Goal: Complete application form: Complete application form

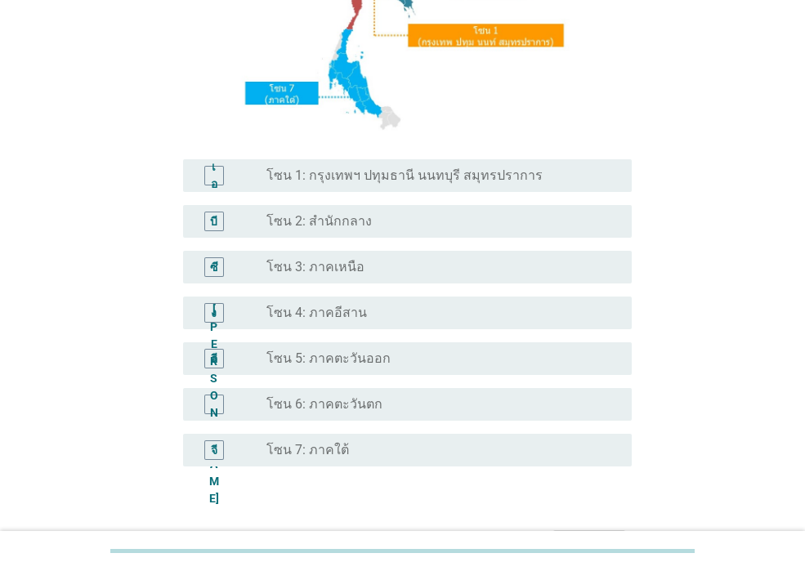
scroll to position [389, 0]
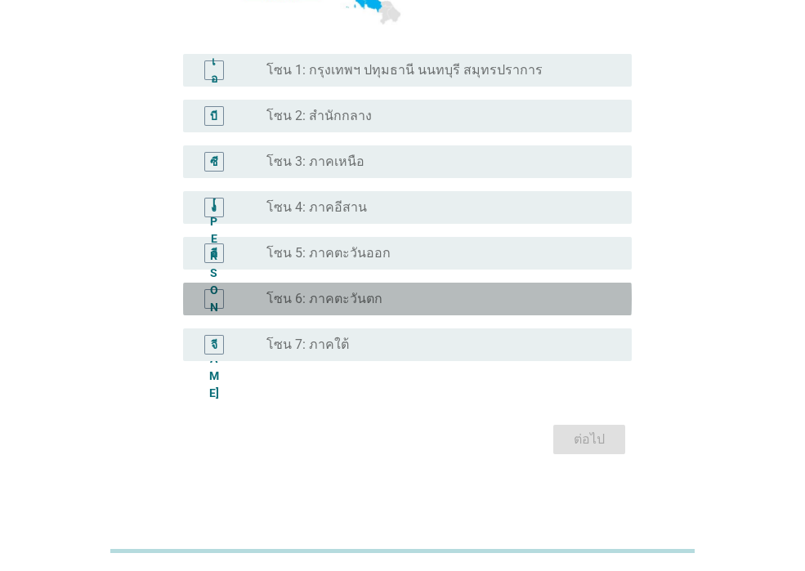
click at [362, 292] on font "โซน 6: ภาคตะวันตก" at bounding box center [324, 299] width 116 height 16
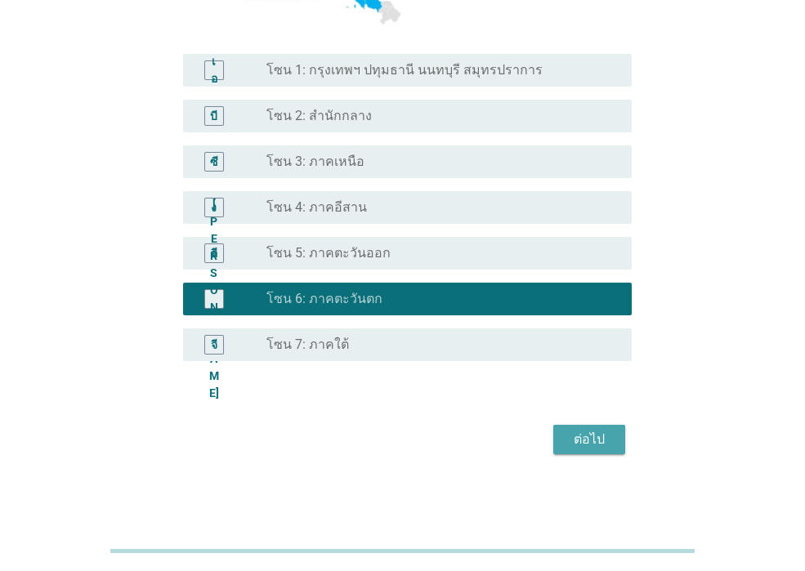
click at [588, 445] on font "ต่อไป" at bounding box center [588, 439] width 31 height 16
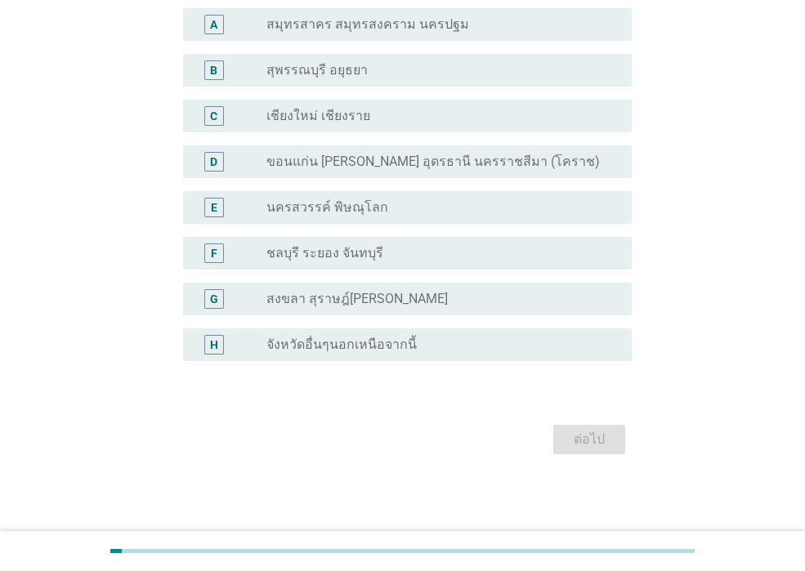
scroll to position [0, 0]
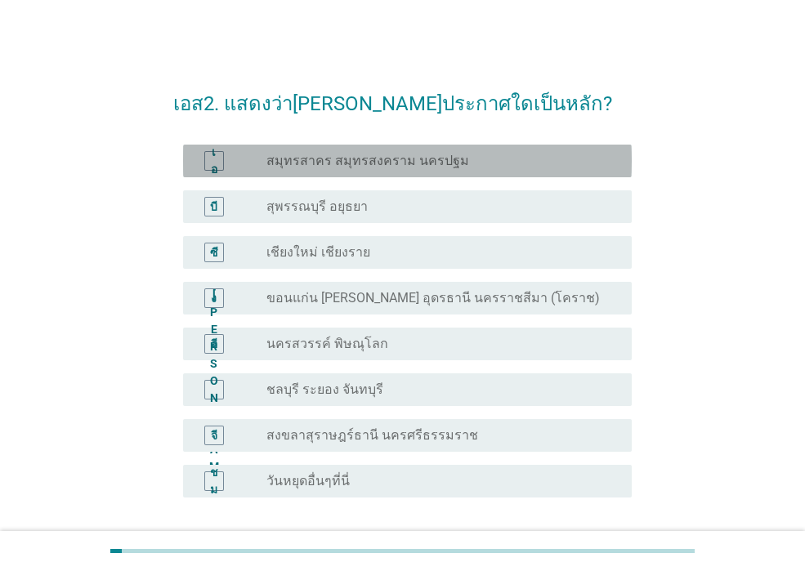
click at [460, 167] on div "ปุ่มวิทยุ[PERSON_NAME]เลือก สมุทรสาคร สมุทรสงคราม นครปฐม" at bounding box center [435, 161] width 339 height 16
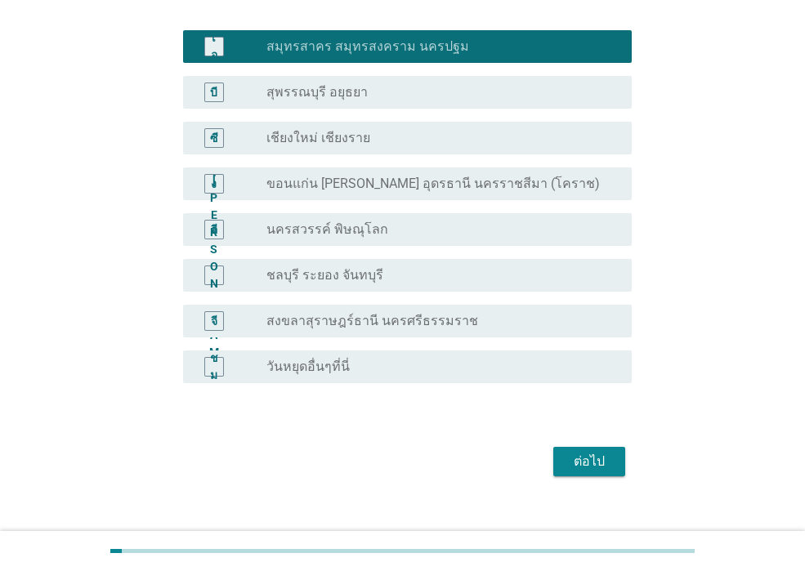
scroll to position [136, 0]
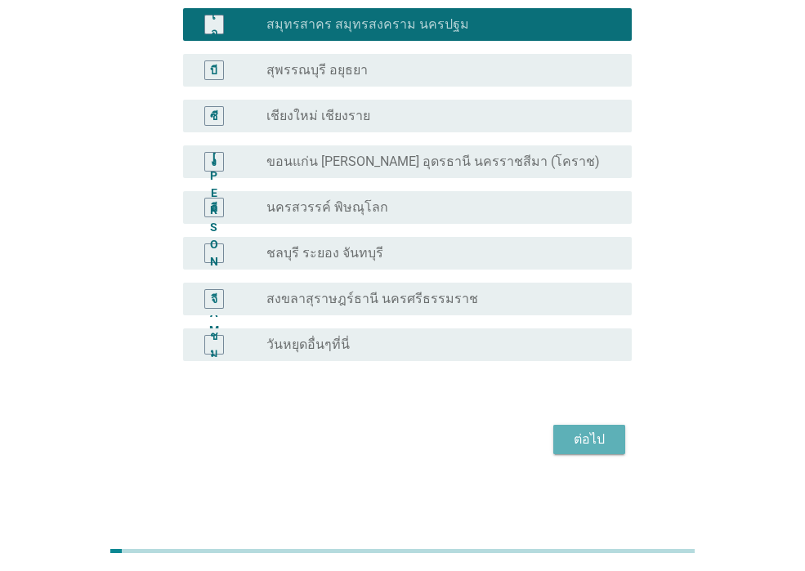
click at [569, 439] on div "ต่อไป" at bounding box center [589, 440] width 46 height 20
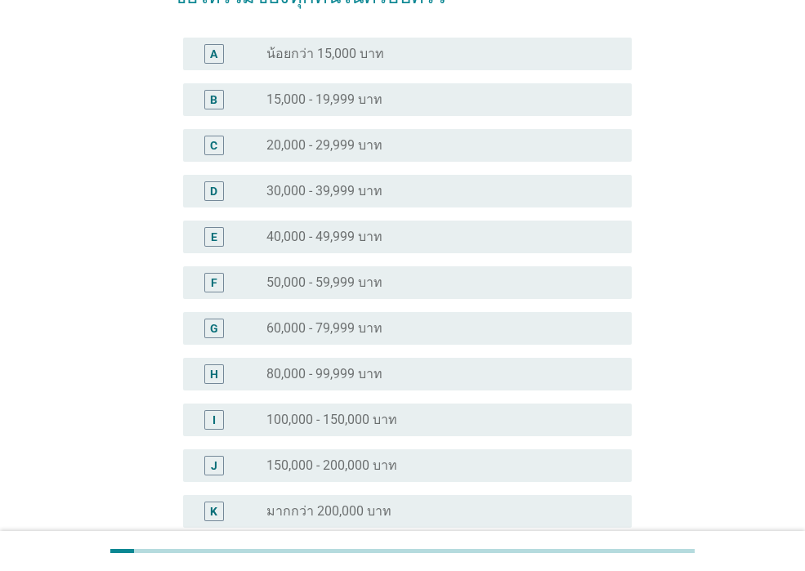
scroll to position [0, 0]
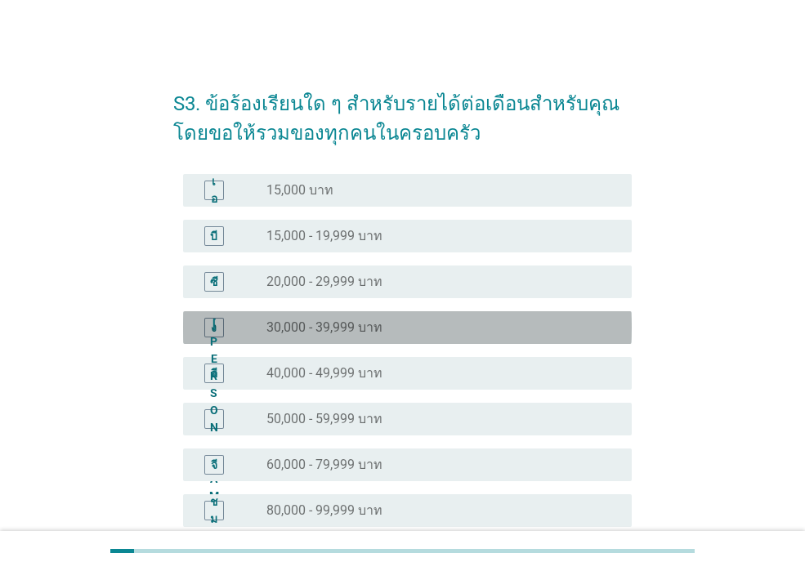
click at [345, 337] on div "ง ปุ่มวิทยุ[PERSON_NAME]เลือก 30,000 - 39,999 บาท" at bounding box center [407, 327] width 448 height 33
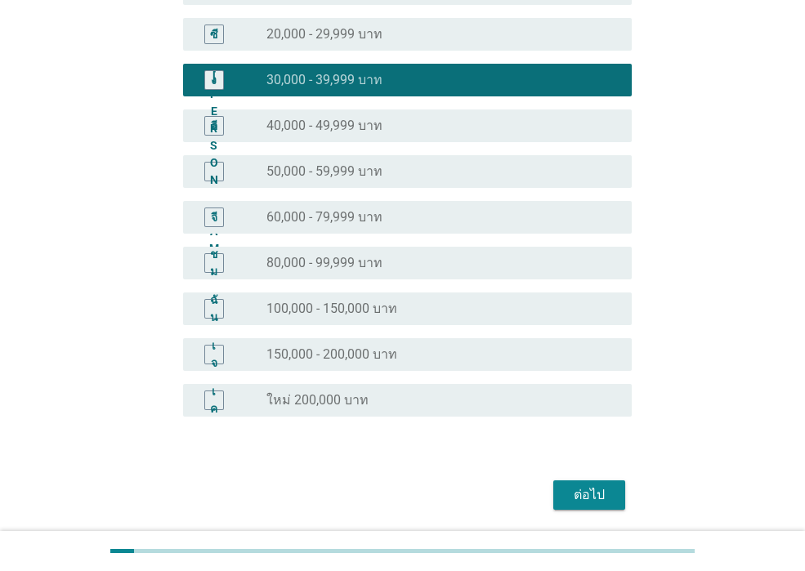
scroll to position [303, 0]
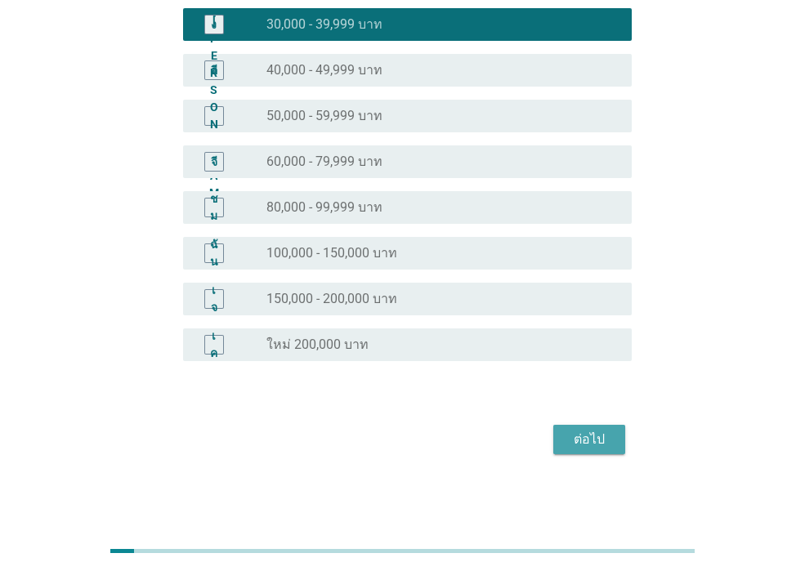
click at [588, 435] on font "ต่อไป" at bounding box center [588, 439] width 31 height 16
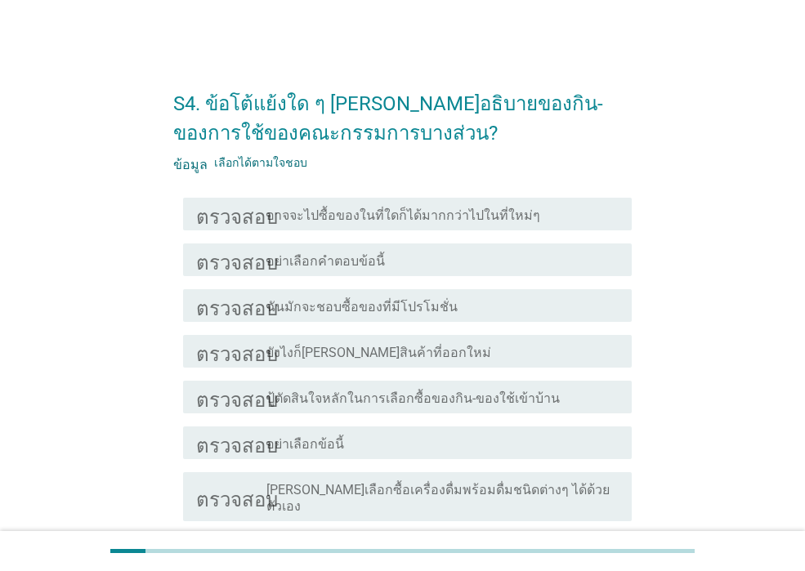
scroll to position [82, 0]
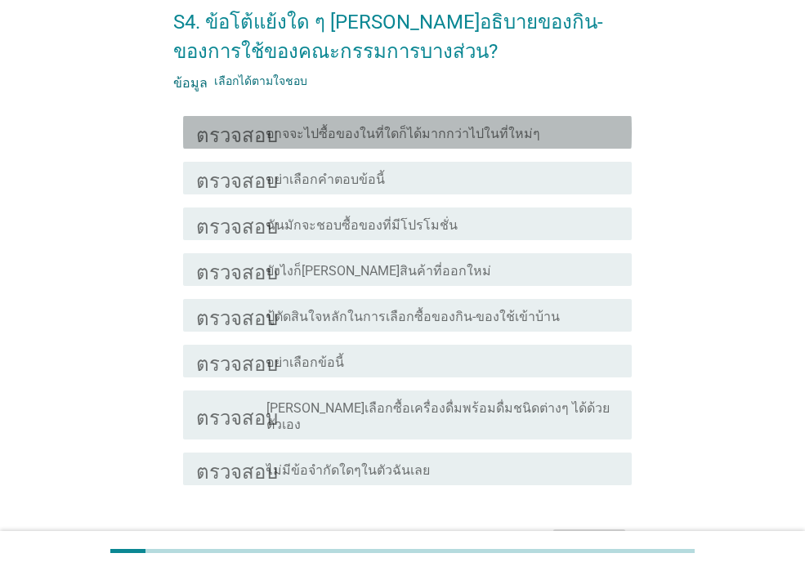
click at [362, 135] on font "อาจจะไปซื้อของในที่ใดก็ได้มากกว่าไปในที่ใหม่ๆ" at bounding box center [403, 134] width 274 height 16
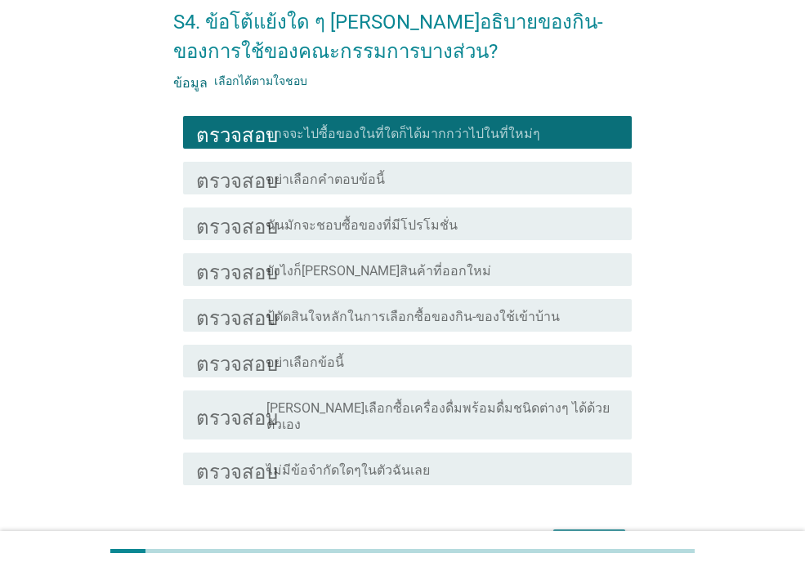
click at [584, 536] on font "ต่อไป" at bounding box center [588, 544] width 31 height 16
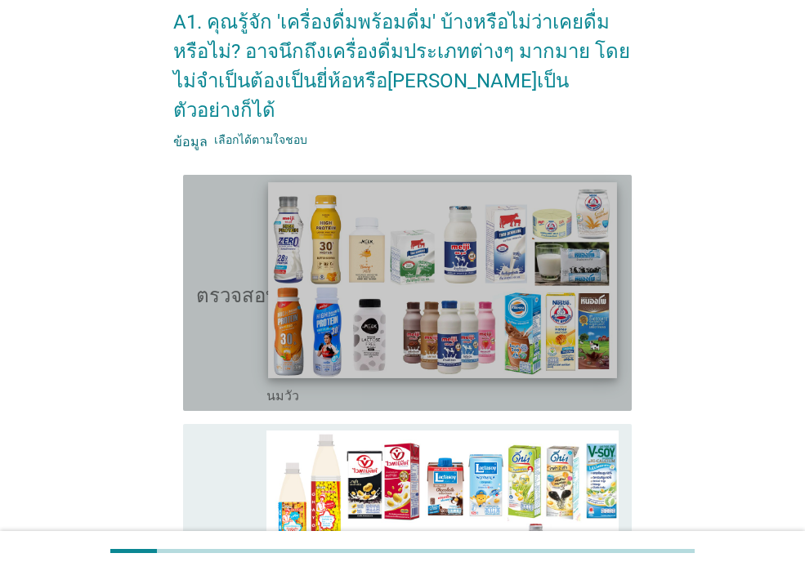
click at [432, 298] on img at bounding box center [442, 280] width 348 height 196
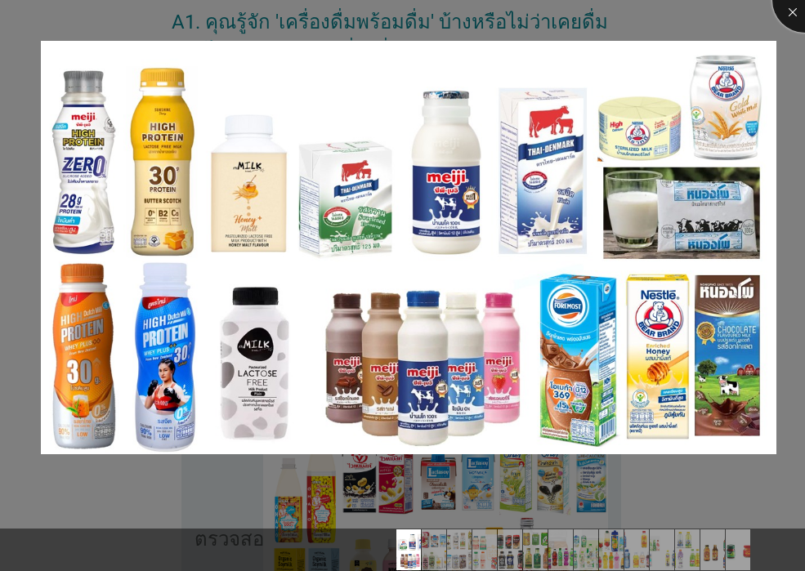
click at [790, 11] on div at bounding box center [804, -1] width 65 height 65
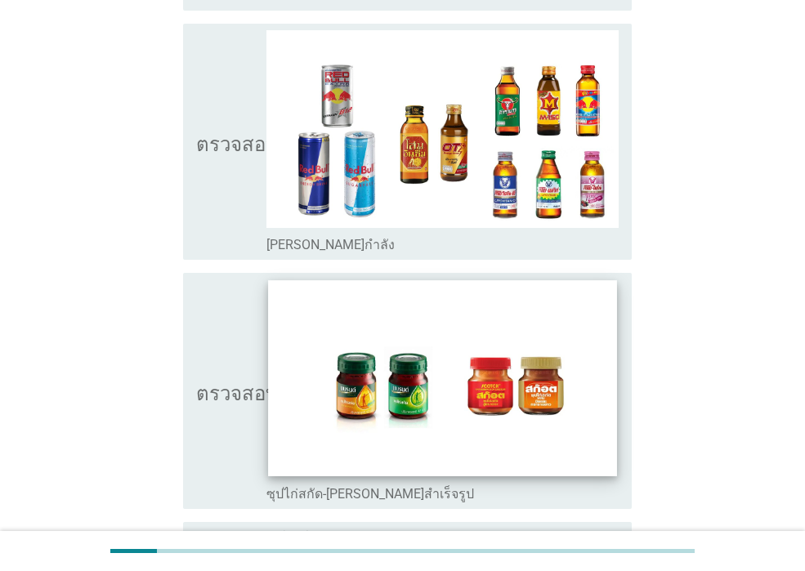
scroll to position [3369, 0]
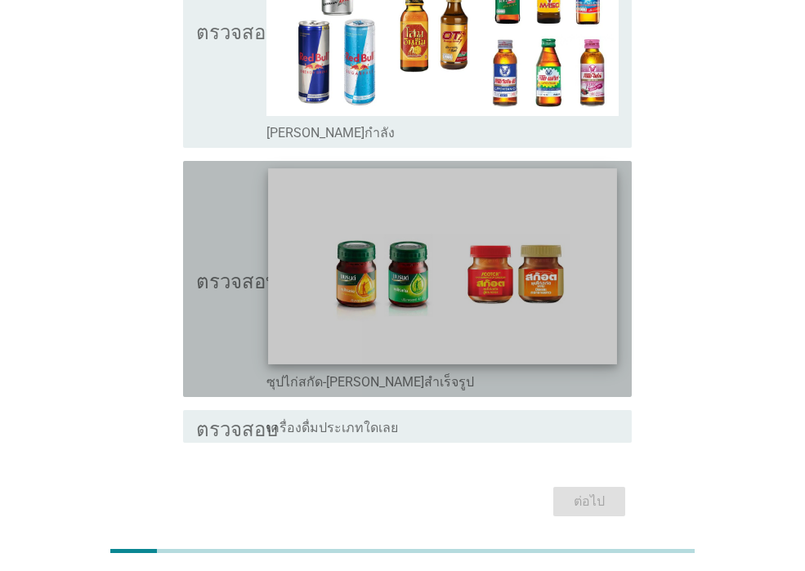
click at [412, 264] on img at bounding box center [442, 266] width 348 height 196
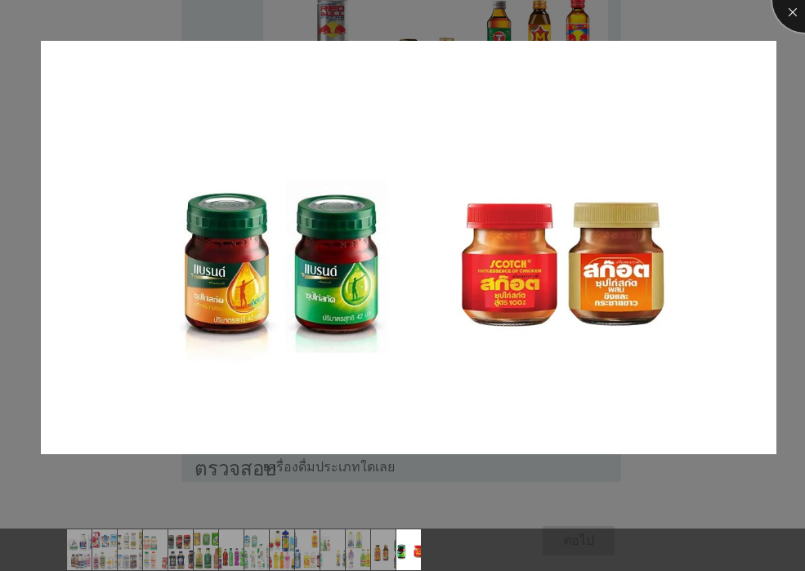
click at [794, 12] on div at bounding box center [804, -1] width 65 height 65
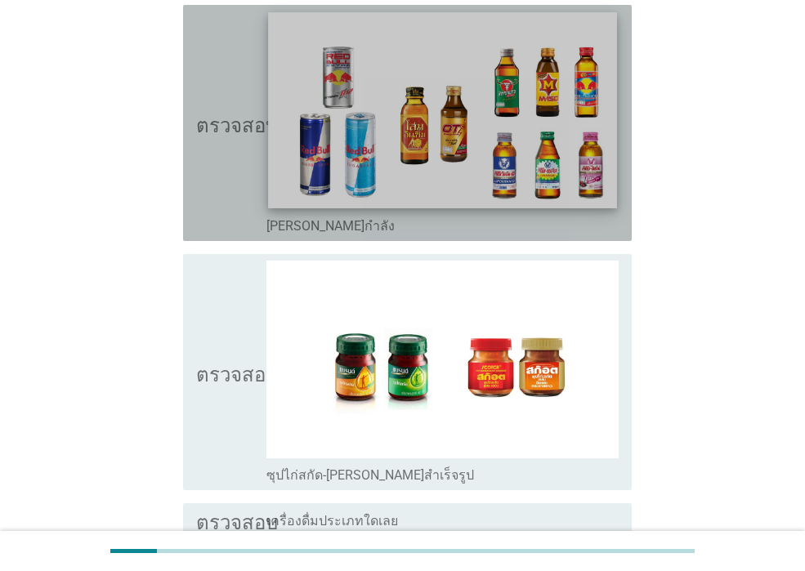
click at [532, 65] on img at bounding box center [442, 110] width 348 height 196
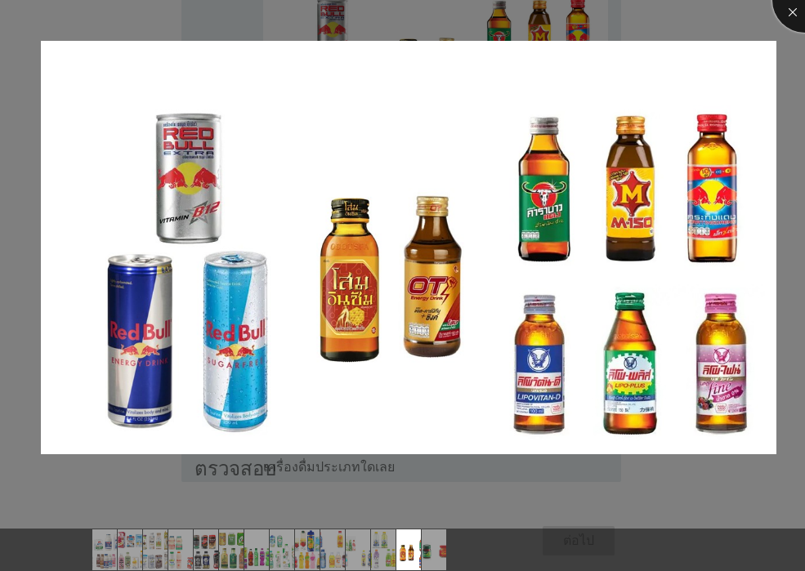
click at [792, 12] on div at bounding box center [804, -1] width 65 height 65
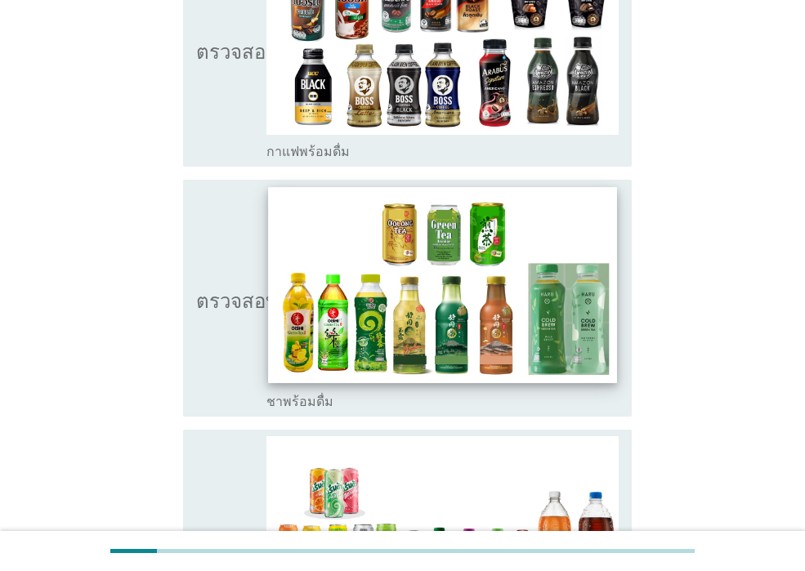
scroll to position [1315, 0]
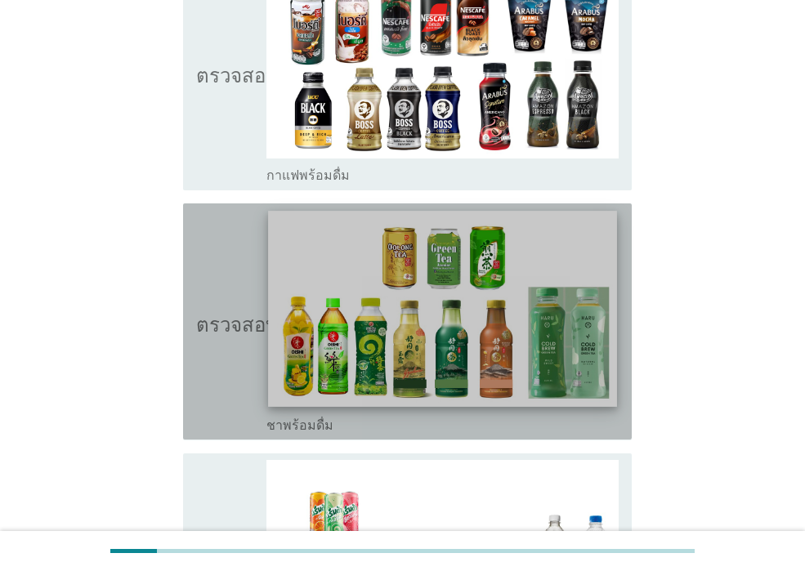
click at [466, 218] on img at bounding box center [442, 310] width 348 height 196
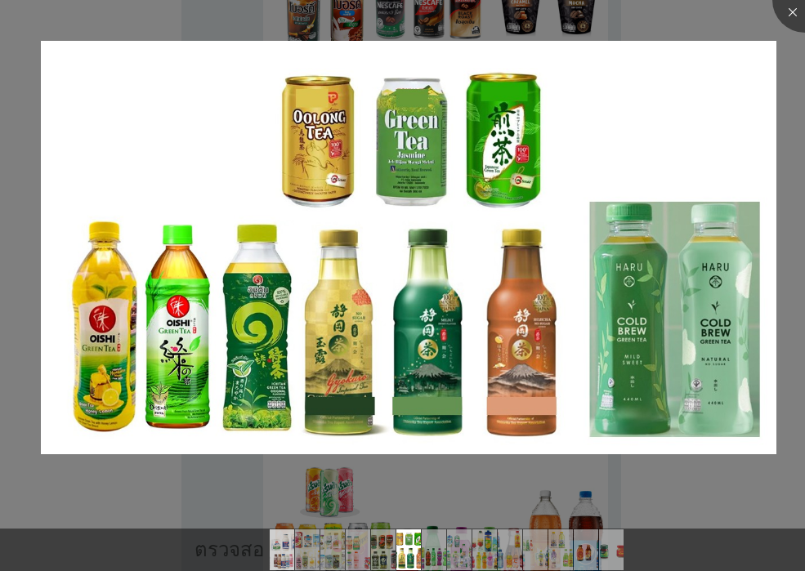
click at [278, 554] on img at bounding box center [282, 549] width 73 height 41
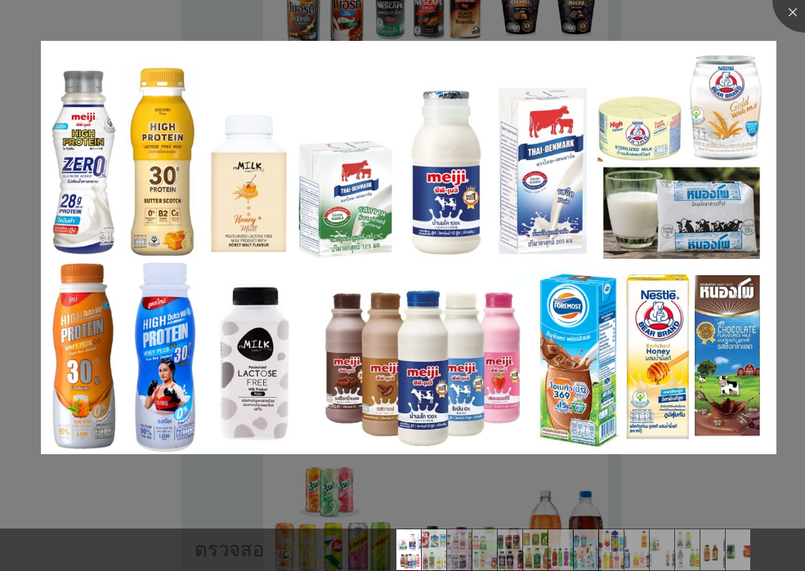
click at [439, 558] on img at bounding box center [434, 549] width 73 height 41
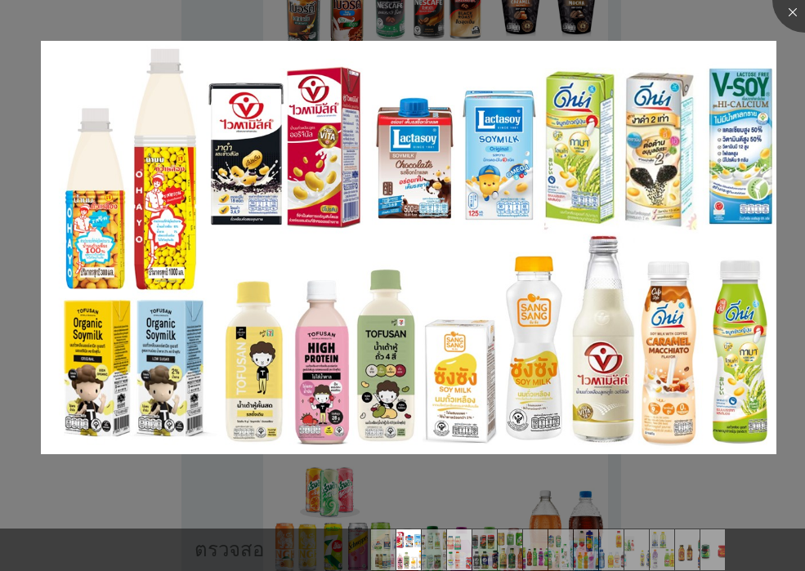
click at [457, 567] on img at bounding box center [459, 549] width 73 height 41
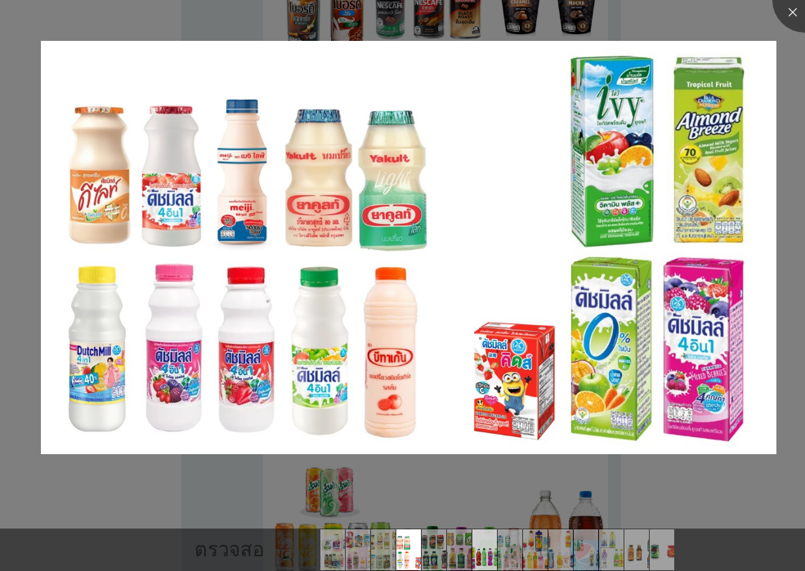
click at [489, 560] on img at bounding box center [484, 549] width 73 height 41
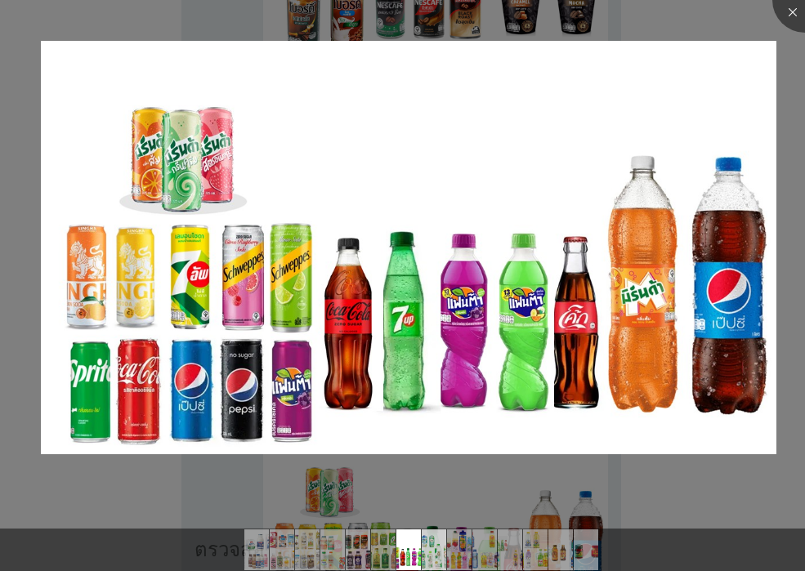
click at [437, 551] on img at bounding box center [434, 549] width 73 height 41
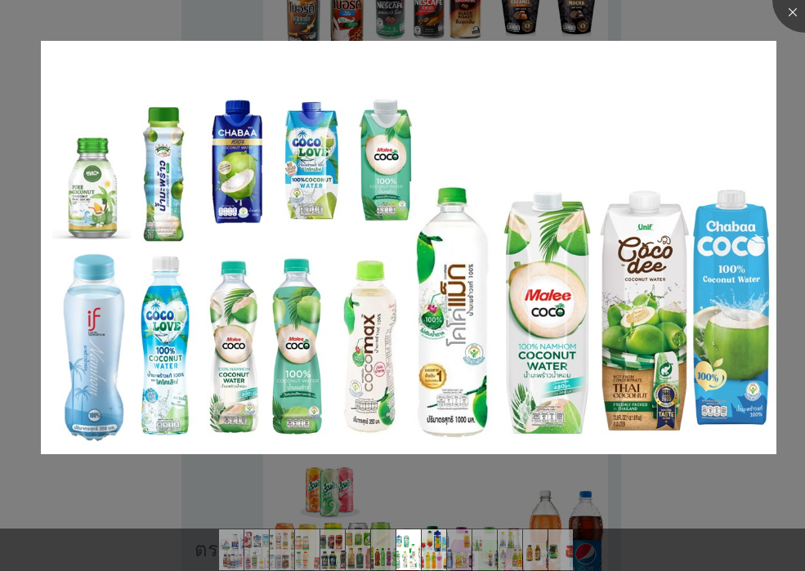
click at [439, 550] on img at bounding box center [434, 549] width 73 height 41
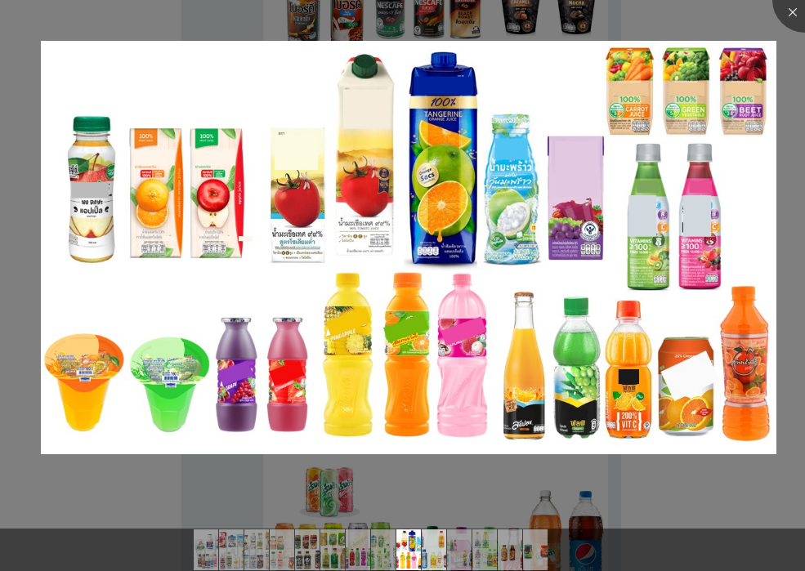
click at [441, 550] on img at bounding box center [434, 549] width 73 height 41
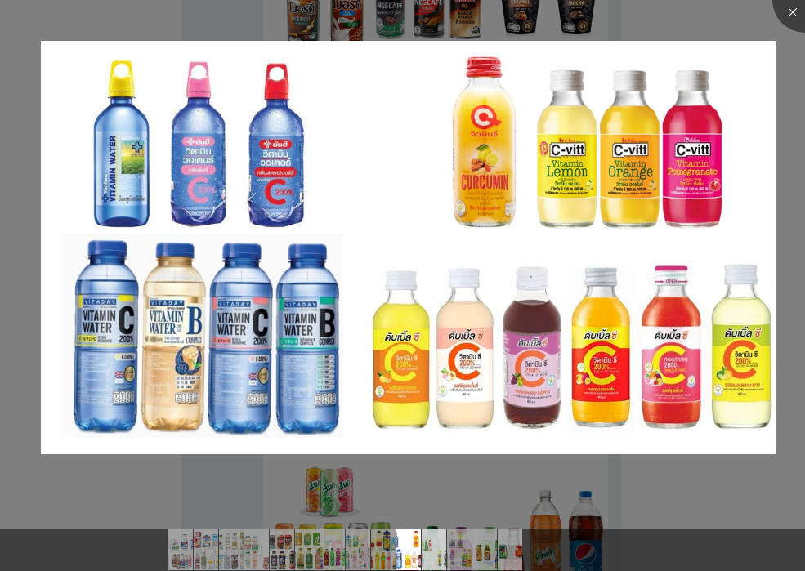
click at [442, 549] on img at bounding box center [434, 549] width 73 height 41
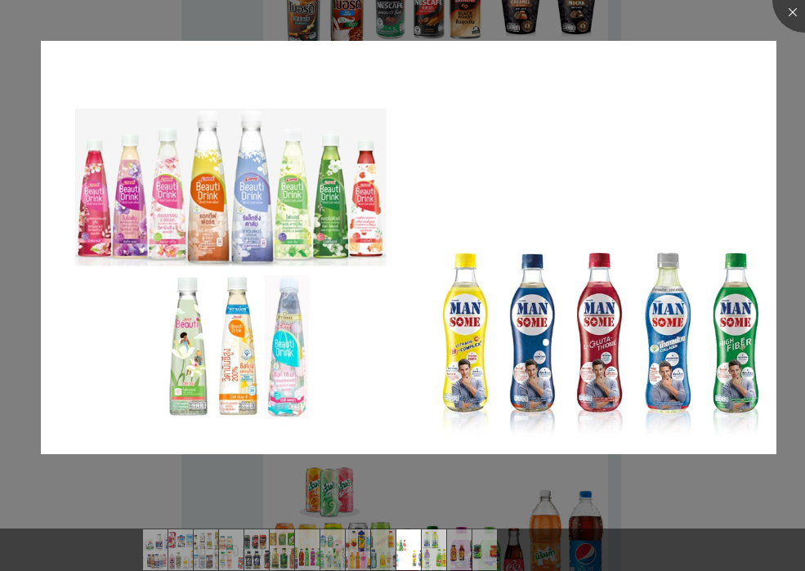
click at [439, 549] on img at bounding box center [434, 549] width 73 height 41
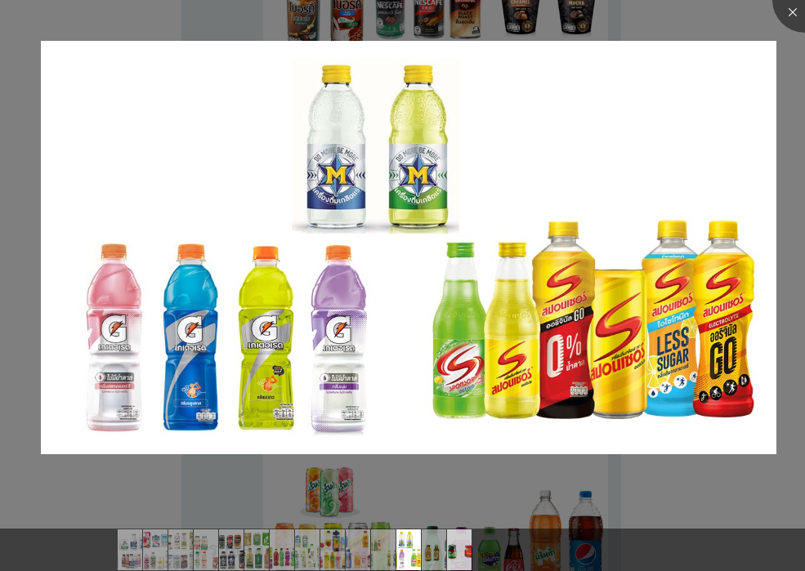
click at [465, 553] on img at bounding box center [459, 549] width 73 height 41
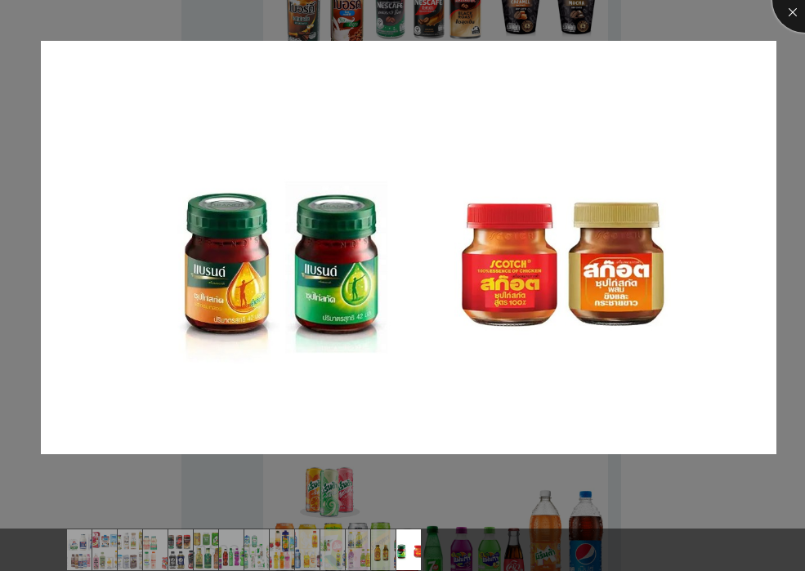
click at [793, 9] on div at bounding box center [804, -1] width 65 height 65
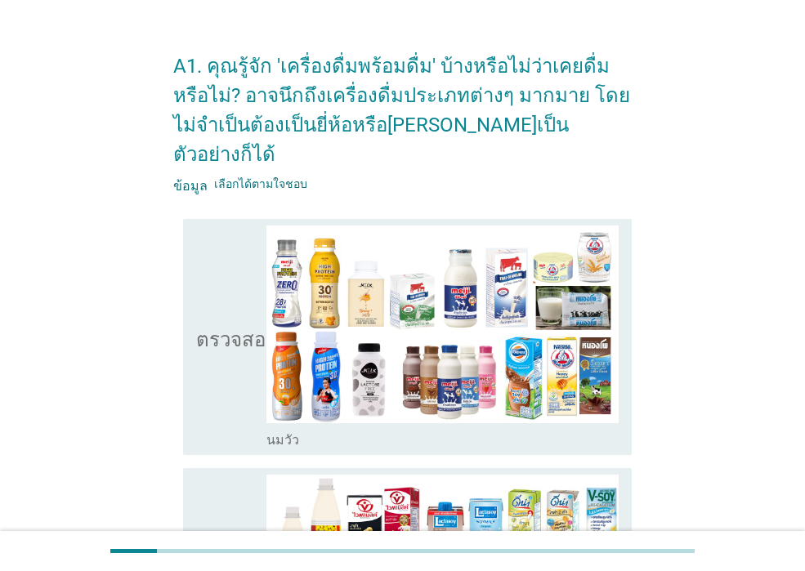
scroll to position [0, 0]
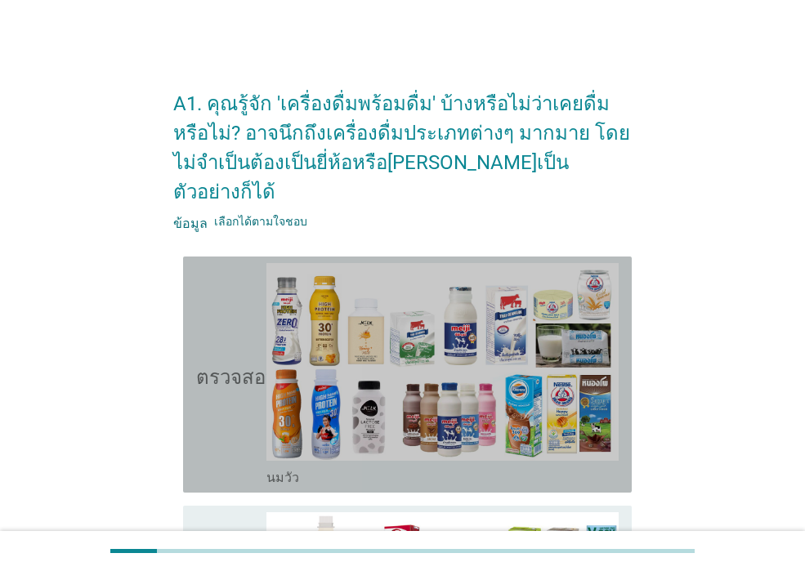
click at [189, 307] on div "ตรวจสอบ โครงร่างกล่องกาเครื่องหมายว่าง นมวัว" at bounding box center [407, 375] width 448 height 236
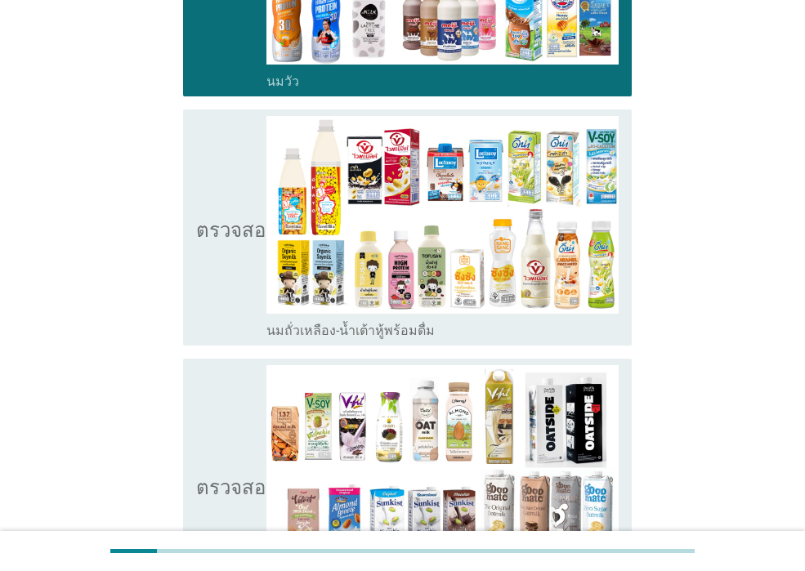
scroll to position [408, 0]
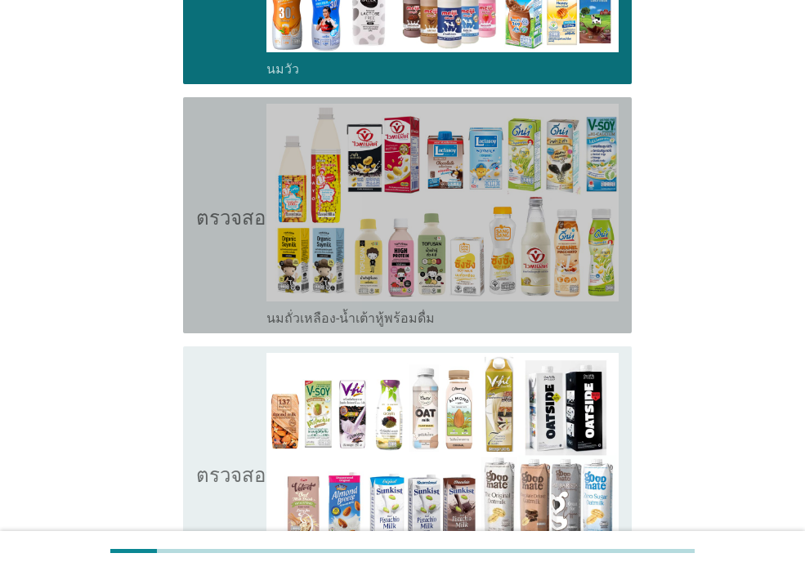
drag, startPoint x: 246, startPoint y: 238, endPoint x: 241, endPoint y: 255, distance: 17.8
click at [245, 238] on icon "ตรวจสอบ" at bounding box center [237, 215] width 82 height 223
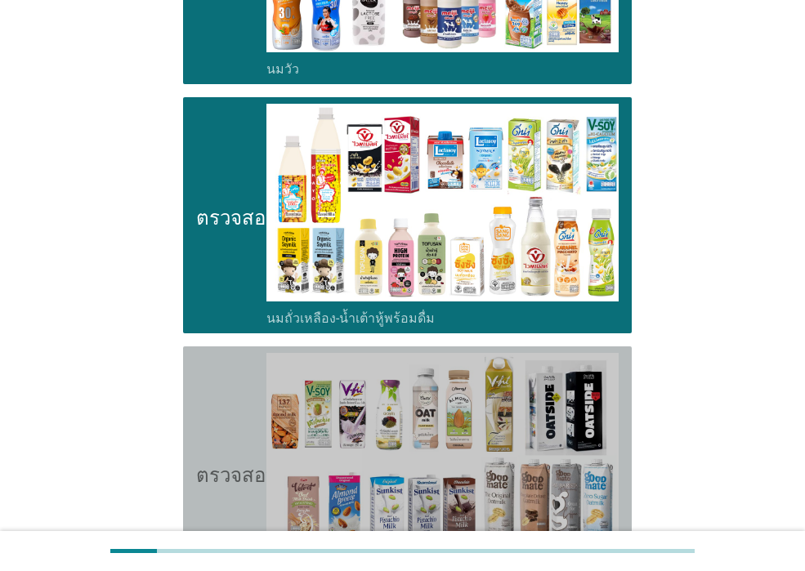
click at [203, 398] on icon "ตรวจสอบ" at bounding box center [237, 472] width 82 height 239
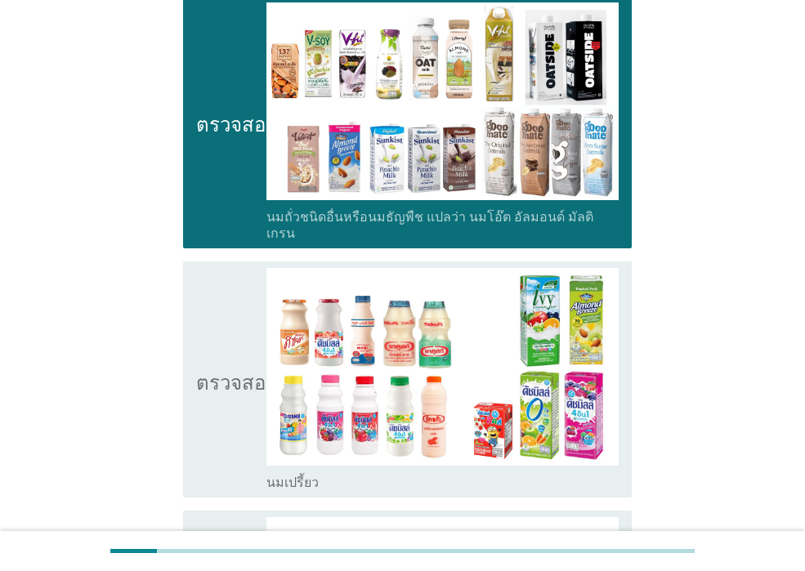
scroll to position [817, 0]
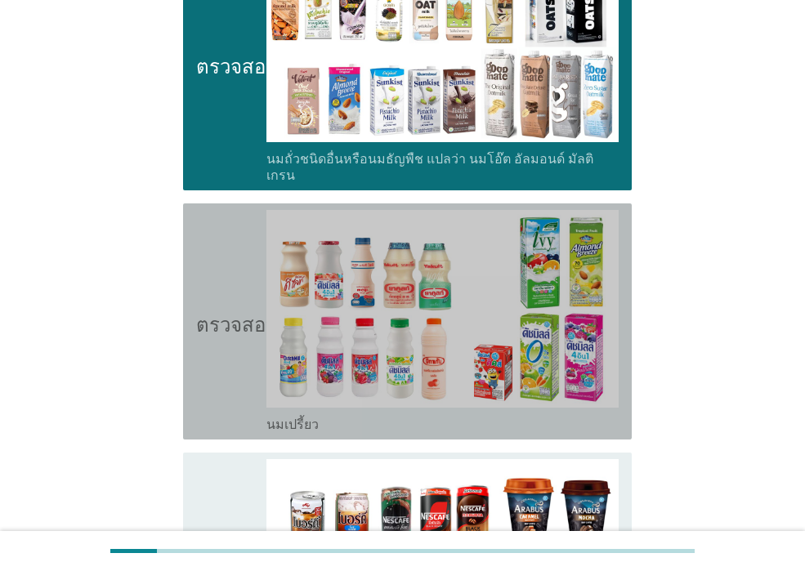
click at [240, 366] on icon "ตรวจสอบ" at bounding box center [237, 321] width 82 height 223
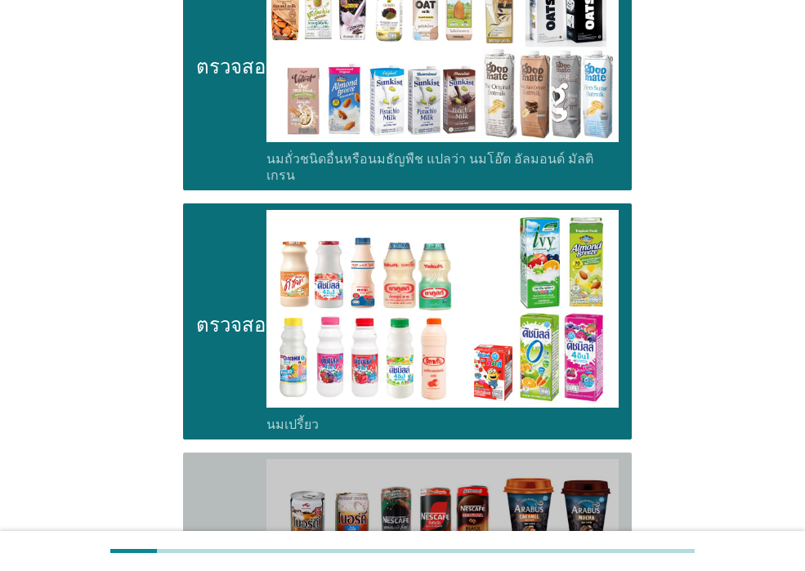
click at [203, 465] on icon "ตรวจสอบ" at bounding box center [237, 570] width 82 height 223
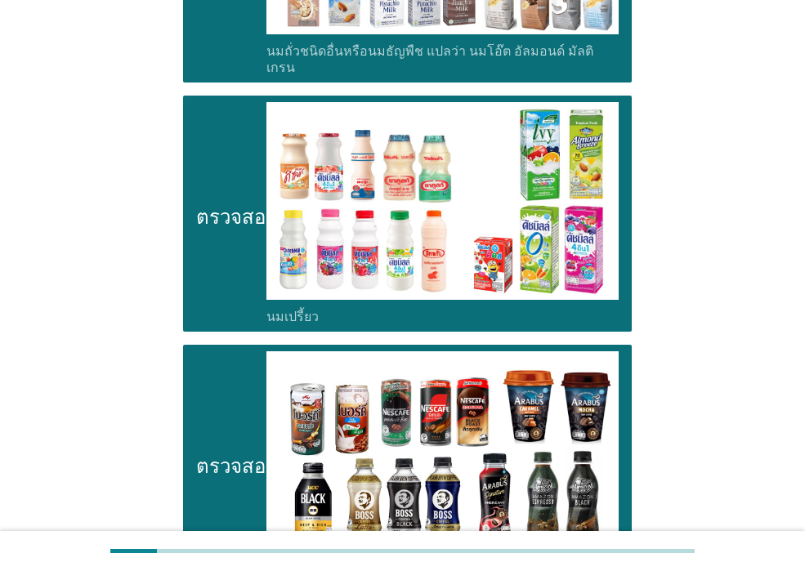
scroll to position [1144, 0]
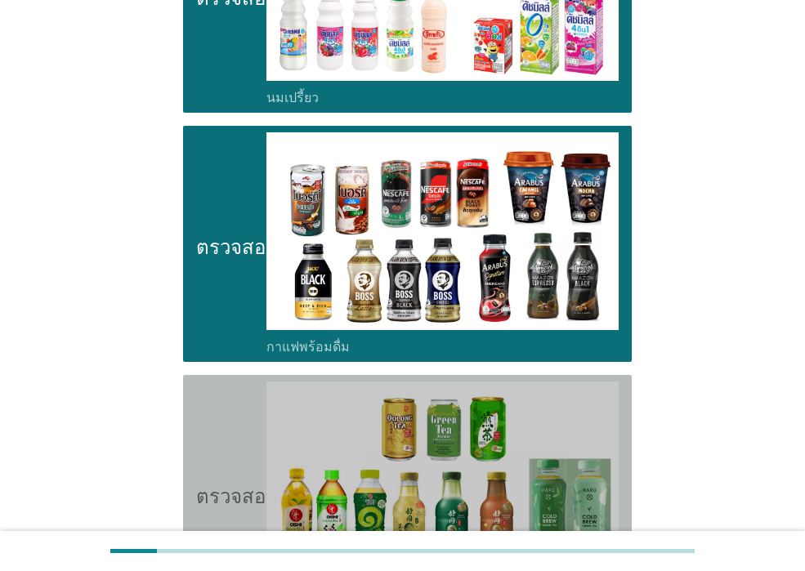
click at [205, 470] on icon "ตรวจสอบ" at bounding box center [237, 493] width 82 height 223
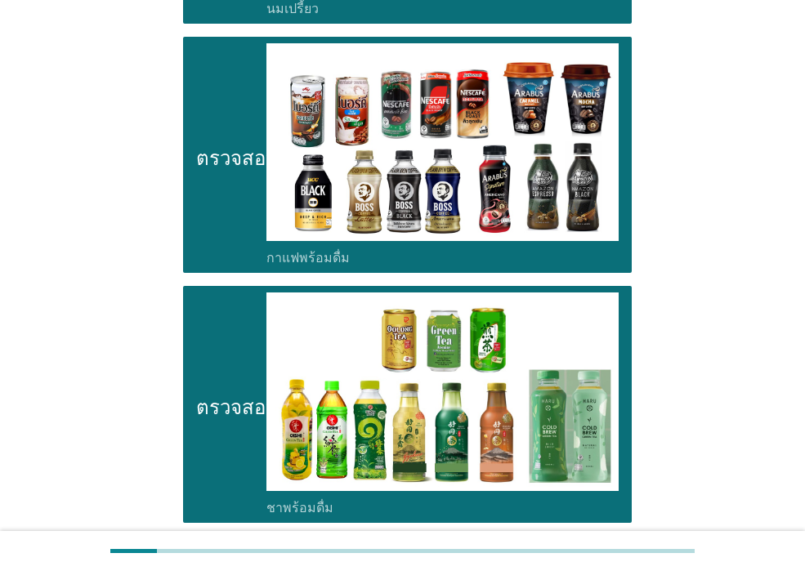
scroll to position [1470, 0]
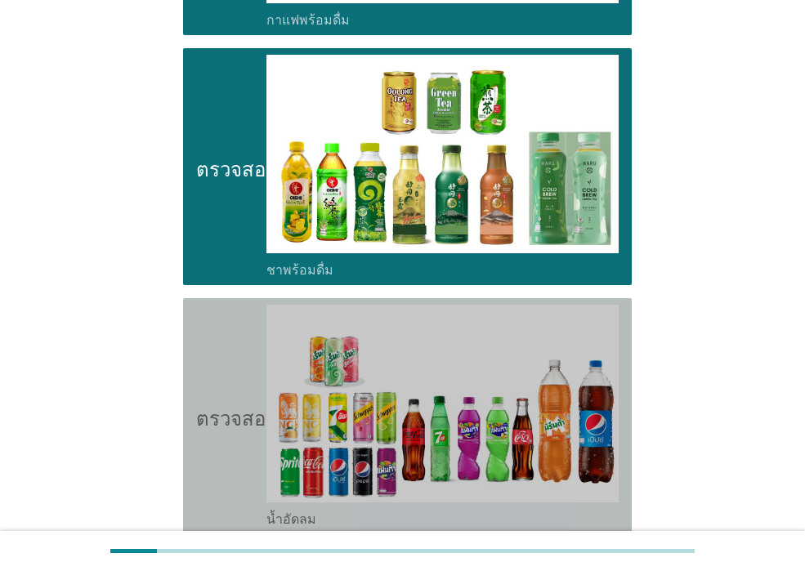
click at [207, 470] on icon "ตรวจสอบ" at bounding box center [237, 416] width 82 height 223
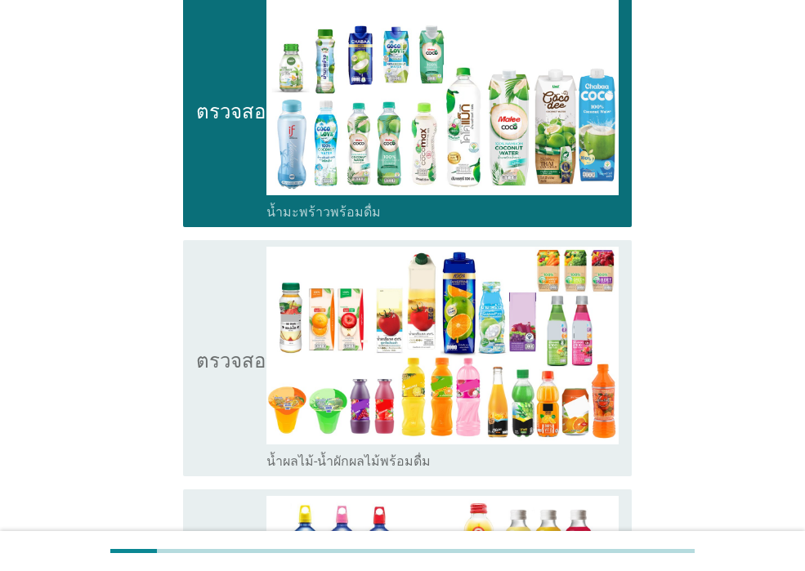
scroll to position [2042, 0]
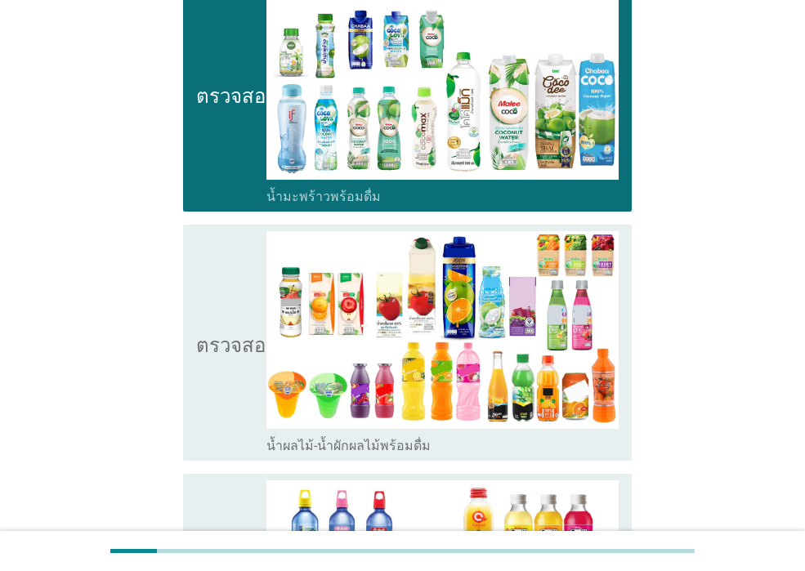
click at [227, 384] on icon "ตรวจสอบ" at bounding box center [237, 342] width 82 height 223
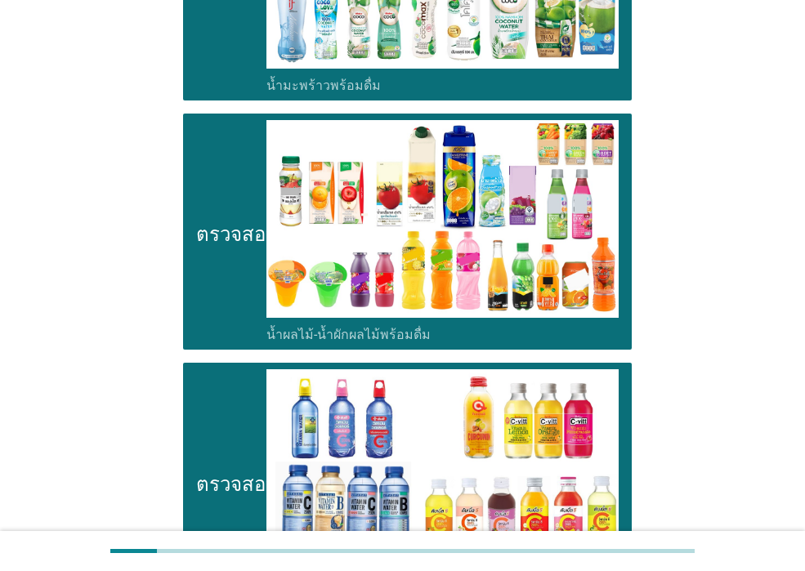
scroll to position [2451, 0]
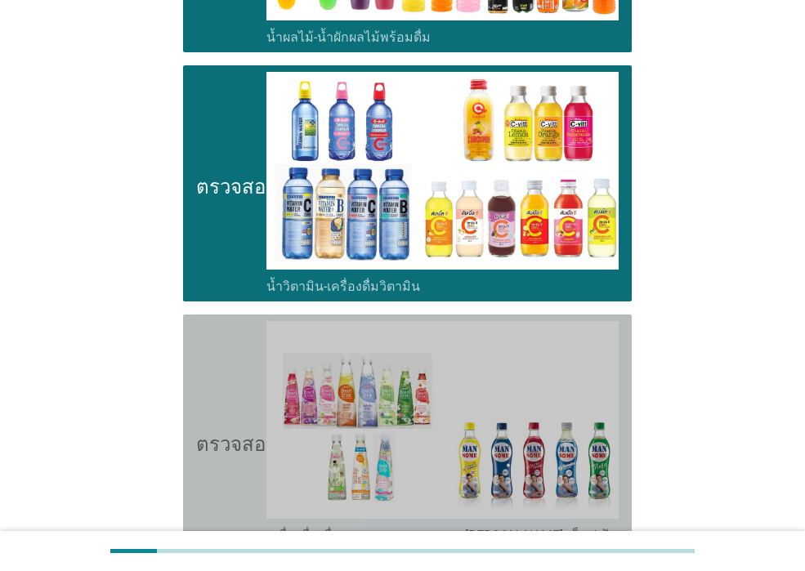
click at [230, 473] on icon "ตรวจสอบ" at bounding box center [237, 440] width 82 height 239
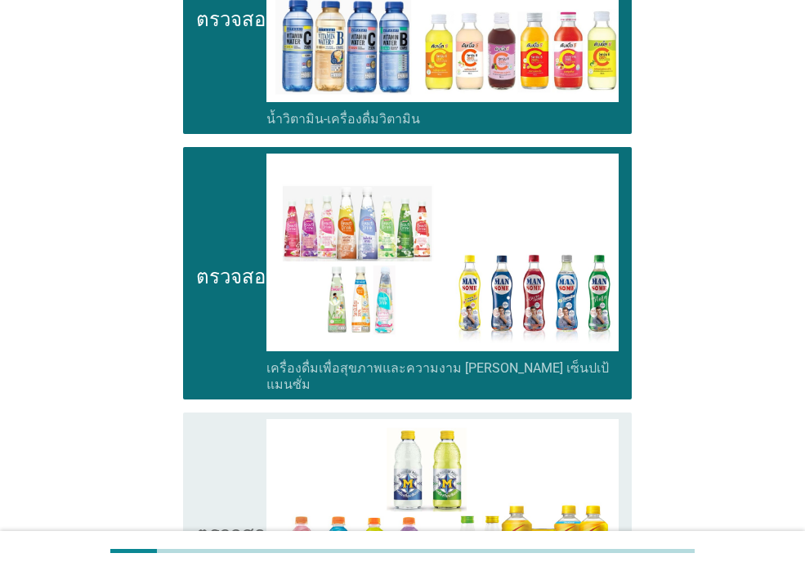
scroll to position [2859, 0]
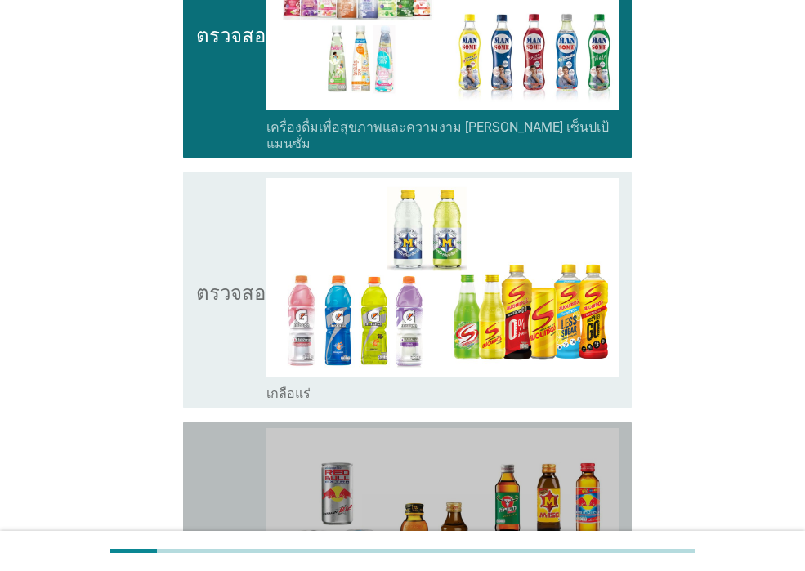
click at [239, 428] on icon "ตรวจสอบ" at bounding box center [237, 539] width 82 height 223
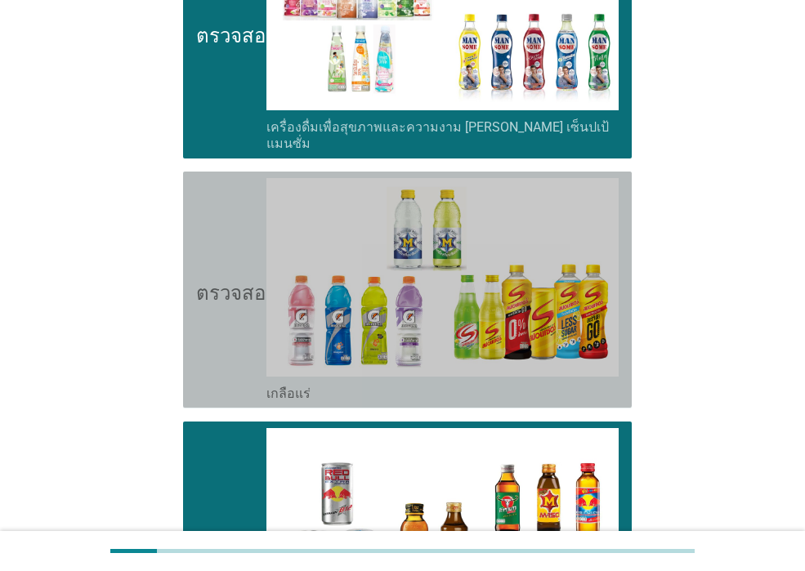
click at [238, 322] on icon "ตรวจสอบ" at bounding box center [237, 289] width 82 height 223
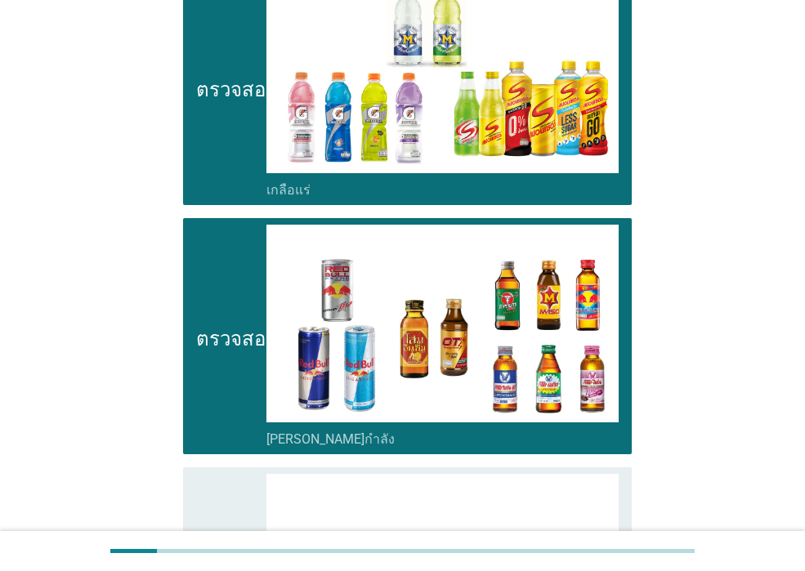
scroll to position [3268, 0]
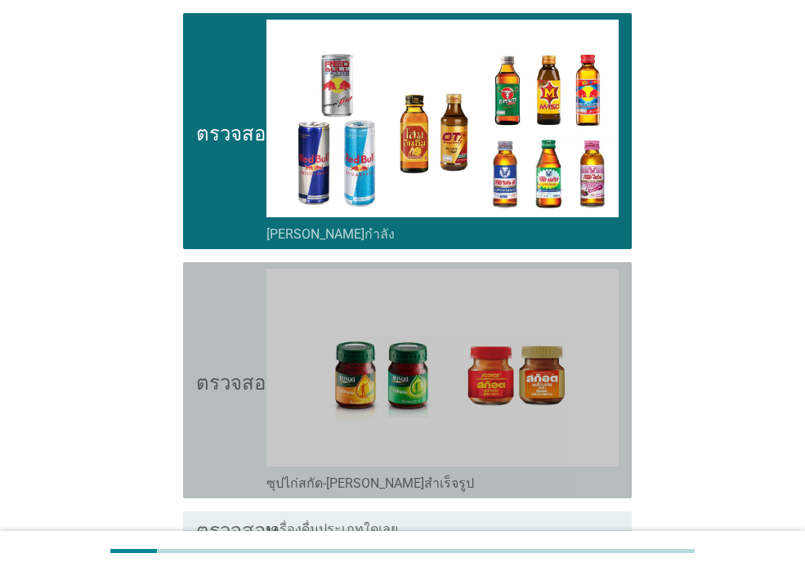
click at [222, 411] on icon "ตรวจสอบ" at bounding box center [237, 380] width 82 height 223
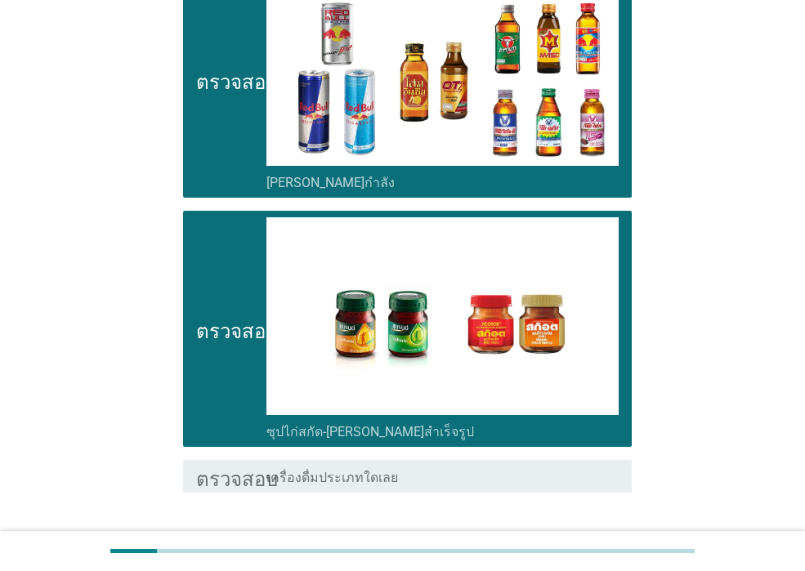
scroll to position [3369, 0]
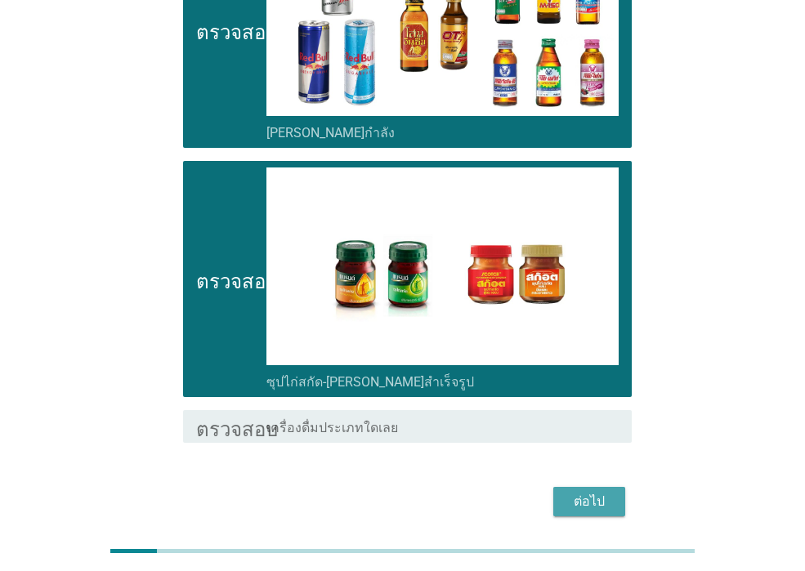
click at [587, 493] on font "ต่อไป" at bounding box center [588, 501] width 31 height 16
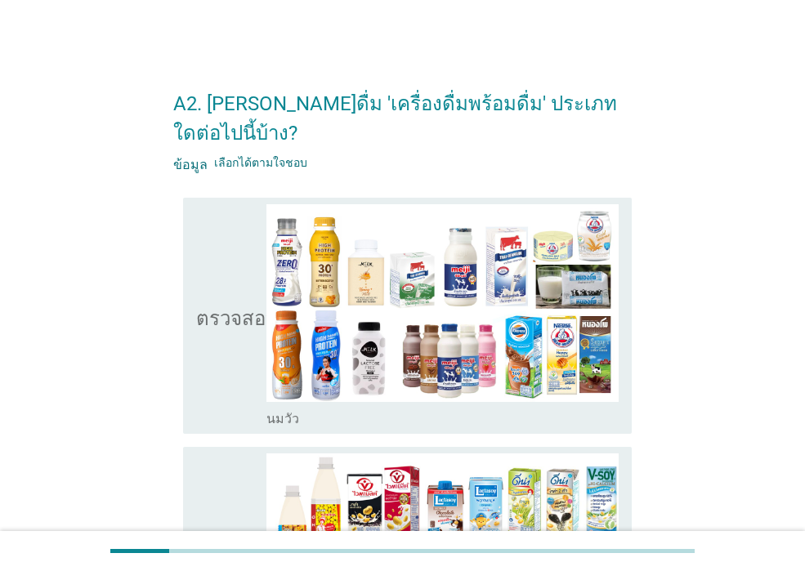
click at [233, 361] on icon "ตรวจสอบ" at bounding box center [237, 315] width 82 height 223
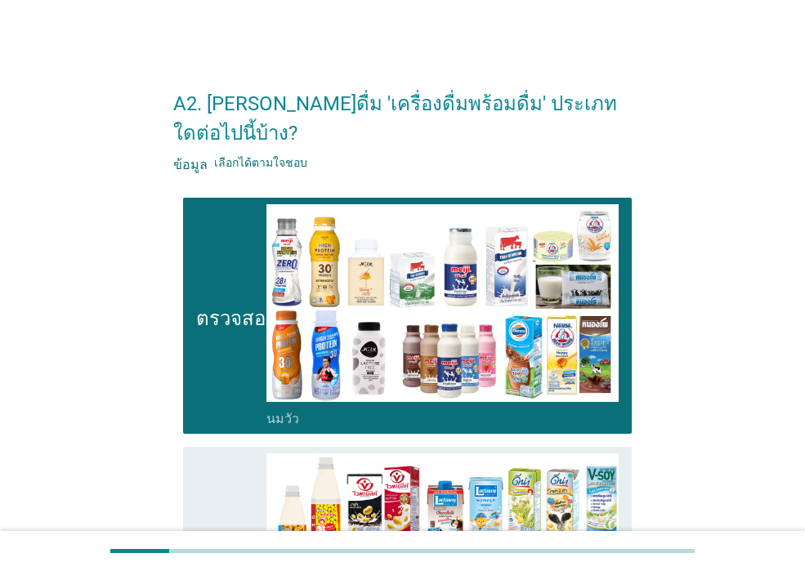
click at [199, 483] on icon "ตรวจสอบ" at bounding box center [237, 564] width 82 height 223
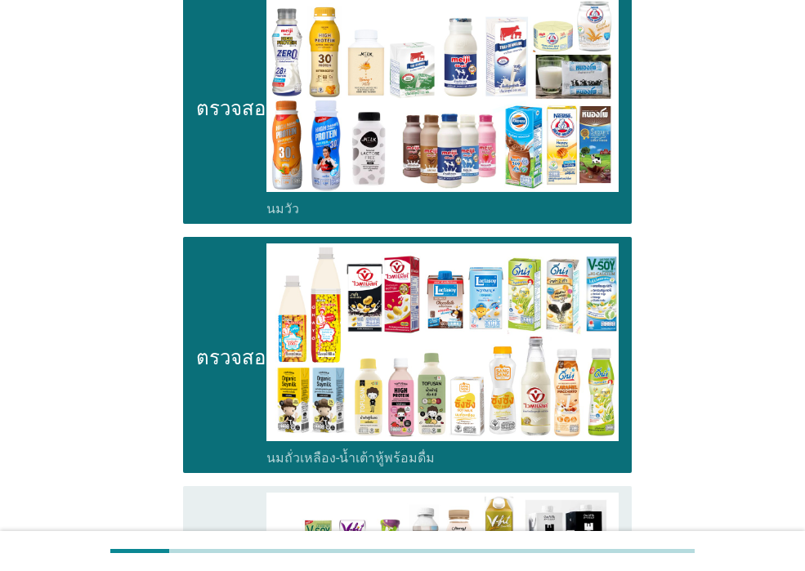
scroll to position [245, 0]
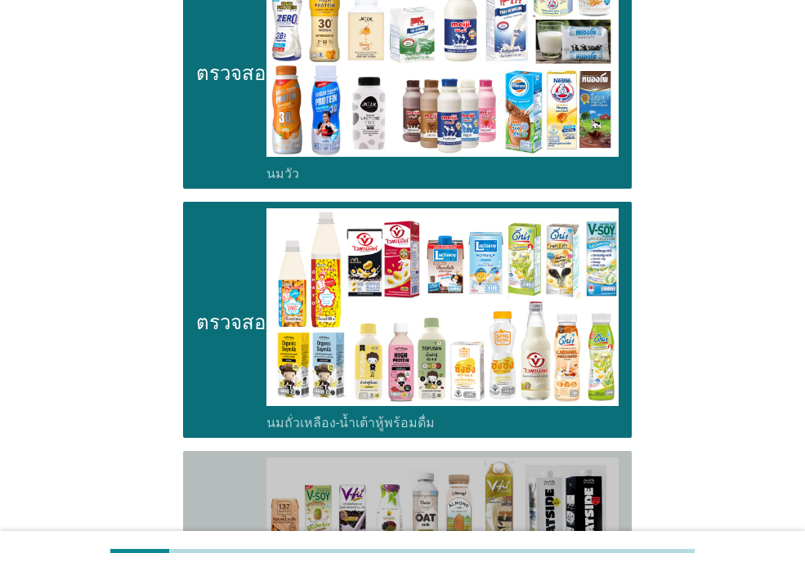
click at [243, 457] on icon "ตรวจสอบ" at bounding box center [237, 576] width 82 height 239
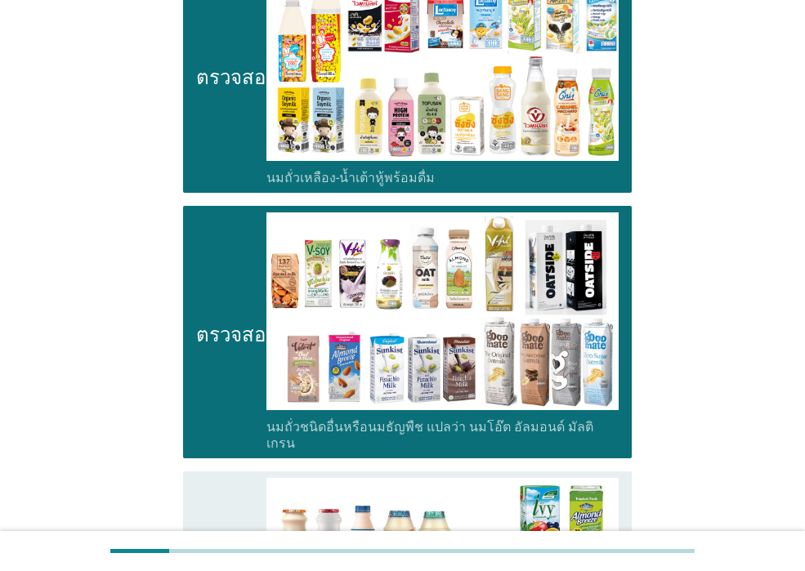
scroll to position [735, 0]
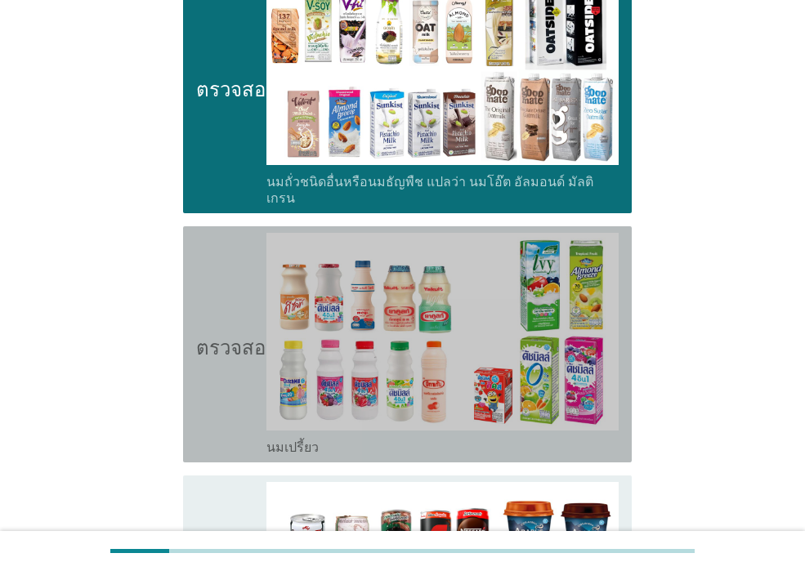
click at [249, 385] on icon "ตรวจสอบ" at bounding box center [237, 344] width 82 height 223
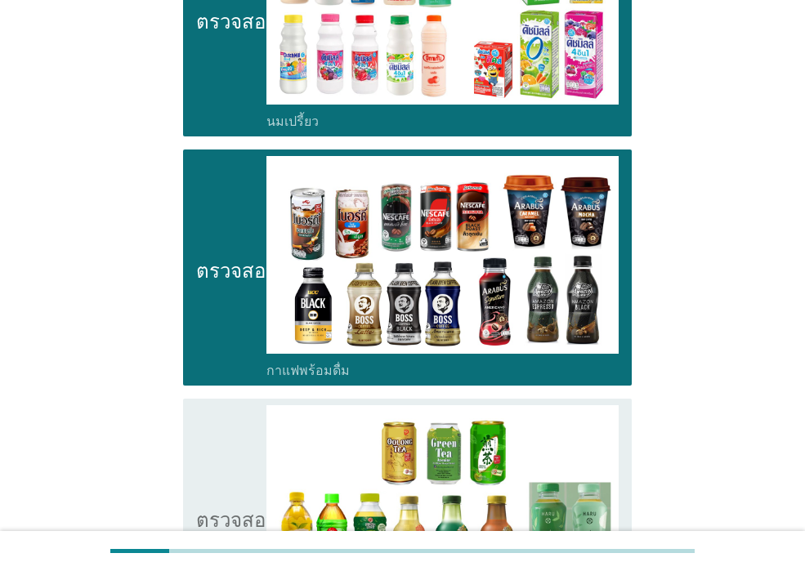
scroll to position [1062, 0]
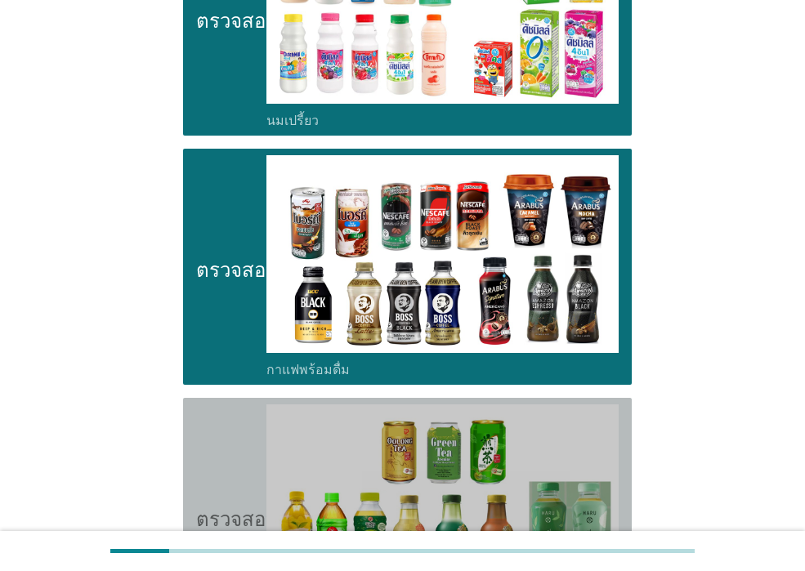
click at [239, 445] on icon "ตรวจสอบ" at bounding box center [237, 515] width 82 height 223
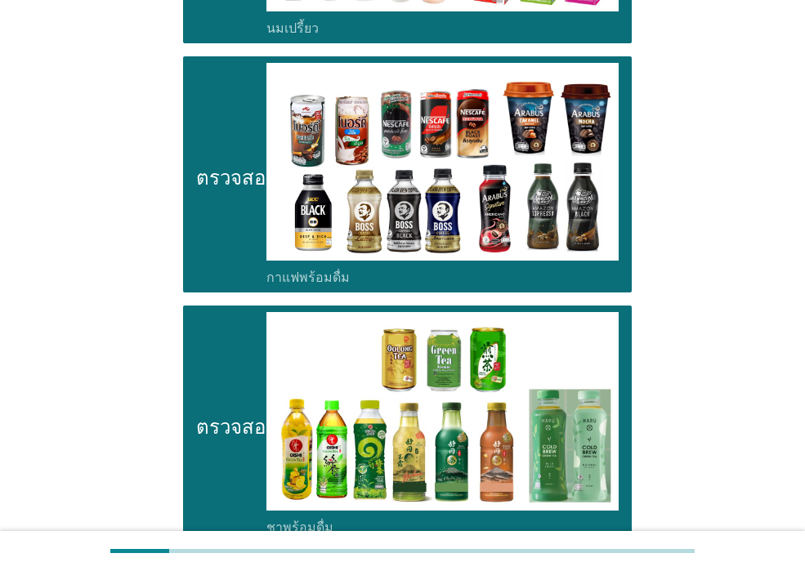
scroll to position [1389, 0]
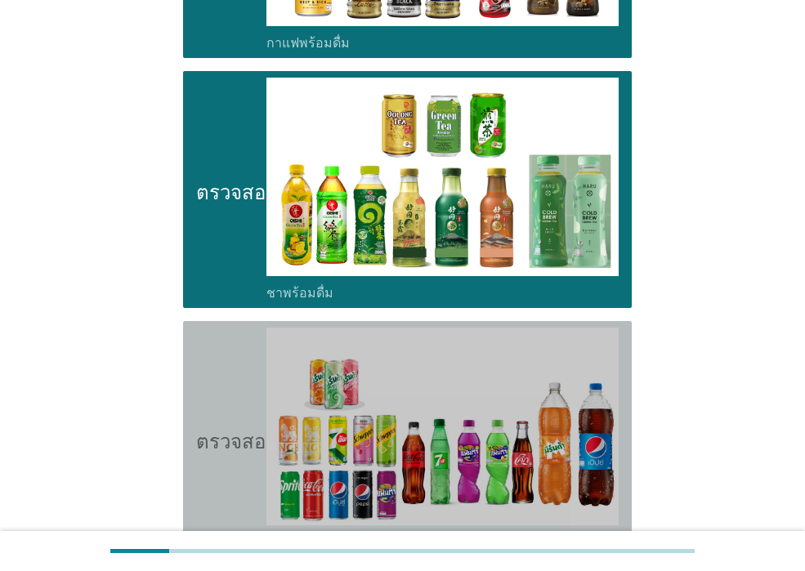
click at [237, 444] on icon "ตรวจสอบ" at bounding box center [237, 439] width 82 height 223
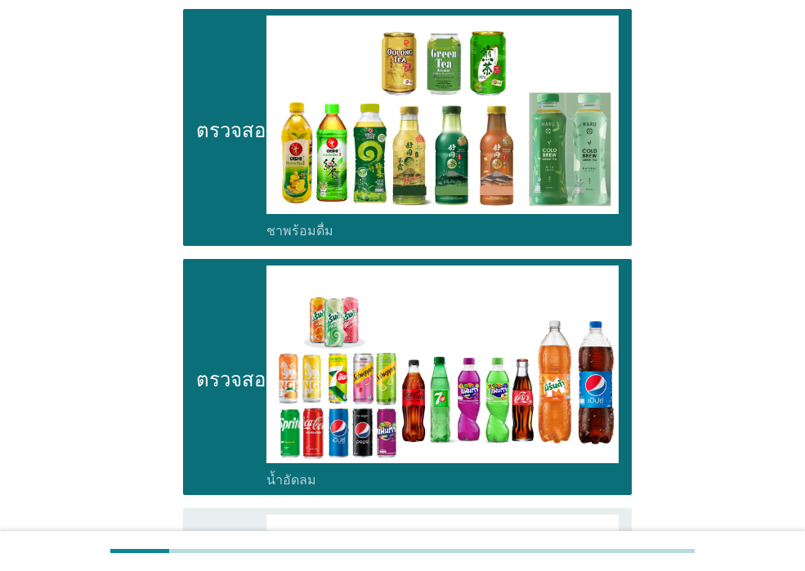
scroll to position [1634, 0]
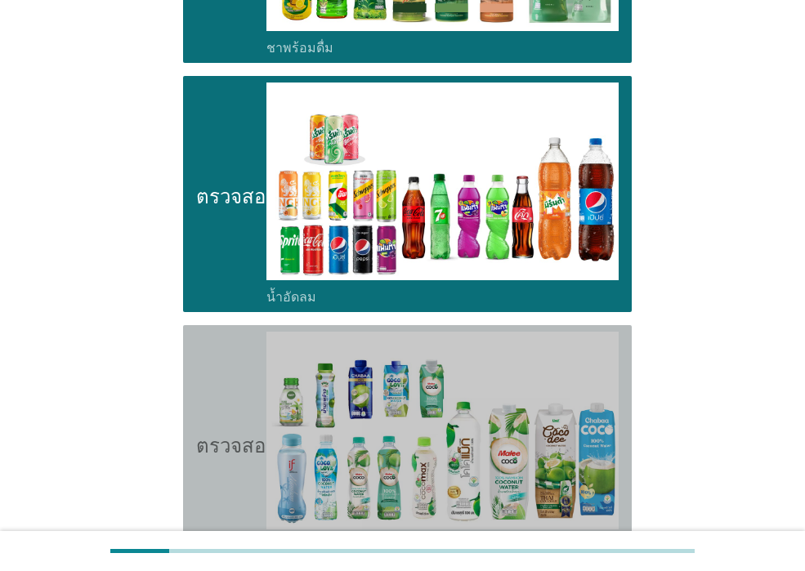
click at [237, 446] on icon "ตรวจสอบ" at bounding box center [237, 443] width 82 height 223
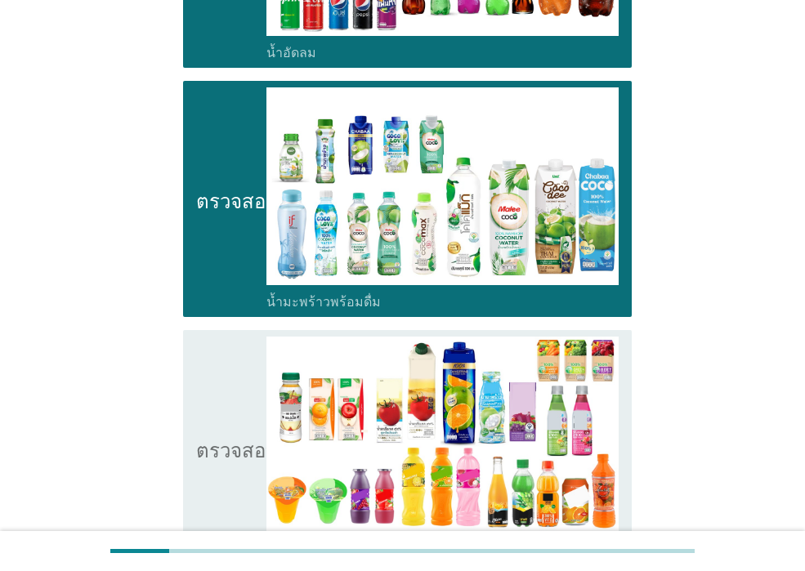
scroll to position [1961, 0]
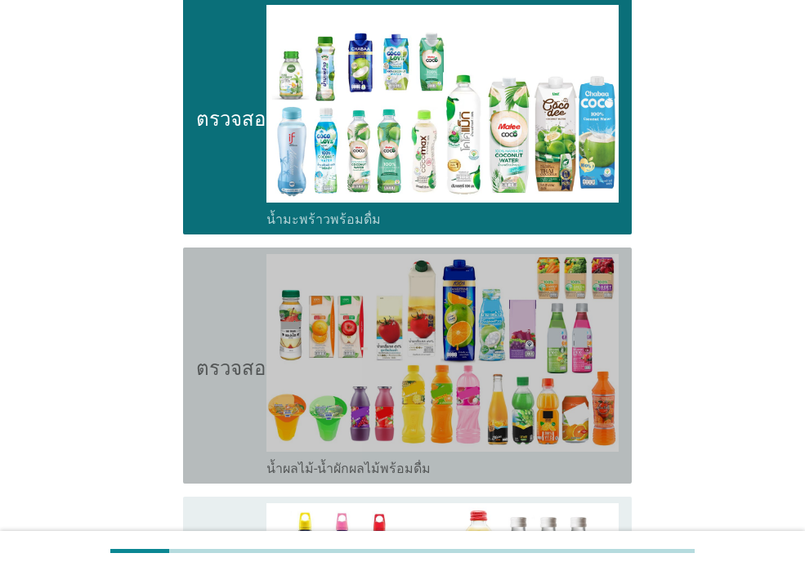
click at [234, 428] on icon "ตรวจสอบ" at bounding box center [237, 365] width 82 height 223
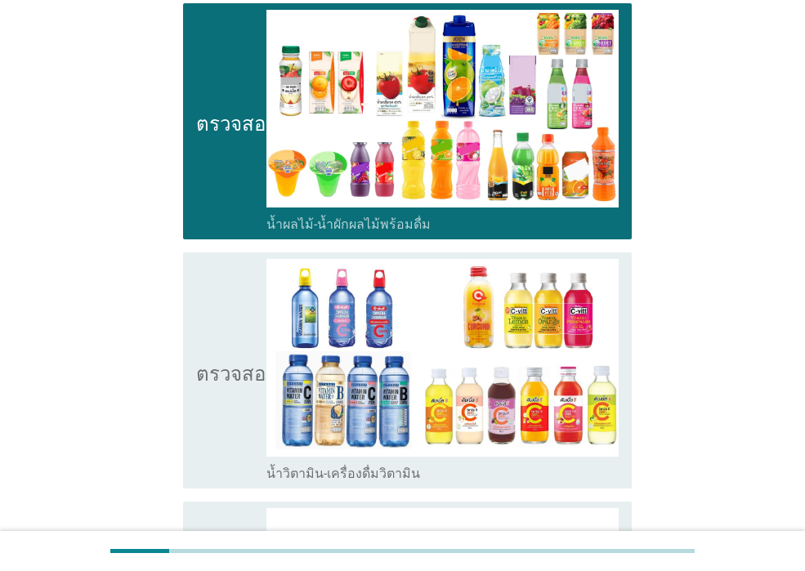
scroll to position [2206, 0]
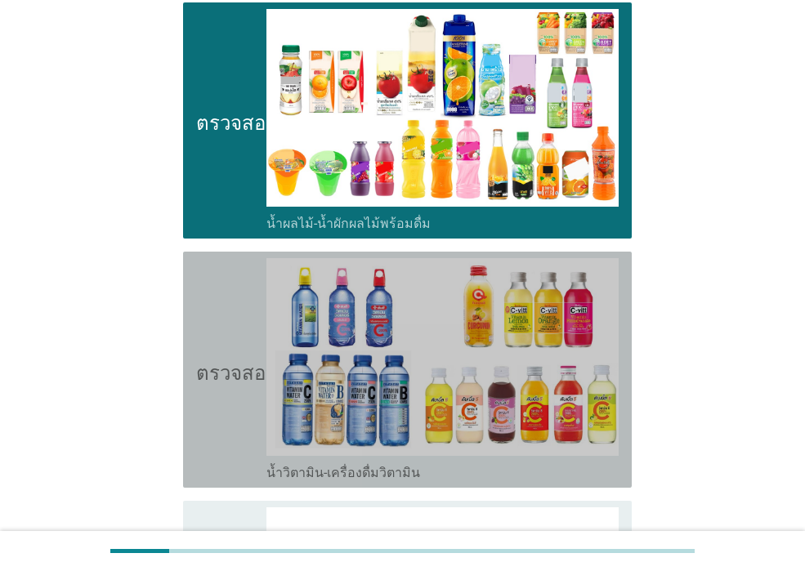
click at [228, 426] on icon "ตรวจสอบ" at bounding box center [237, 369] width 82 height 223
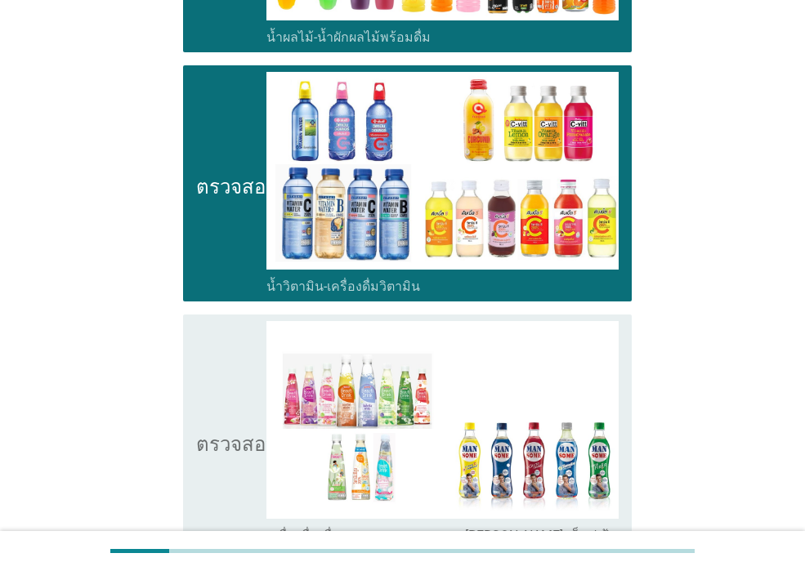
scroll to position [2532, 0]
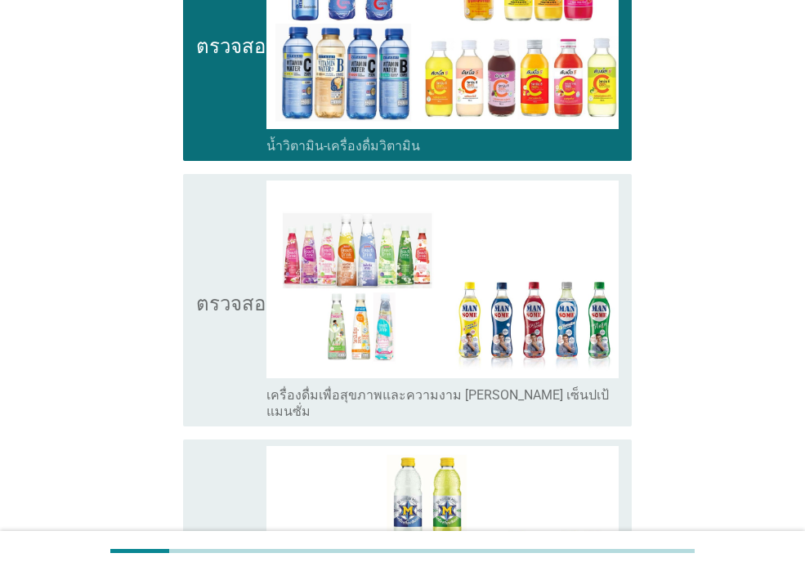
click at [228, 340] on icon "ตรวจสอบ" at bounding box center [237, 300] width 82 height 239
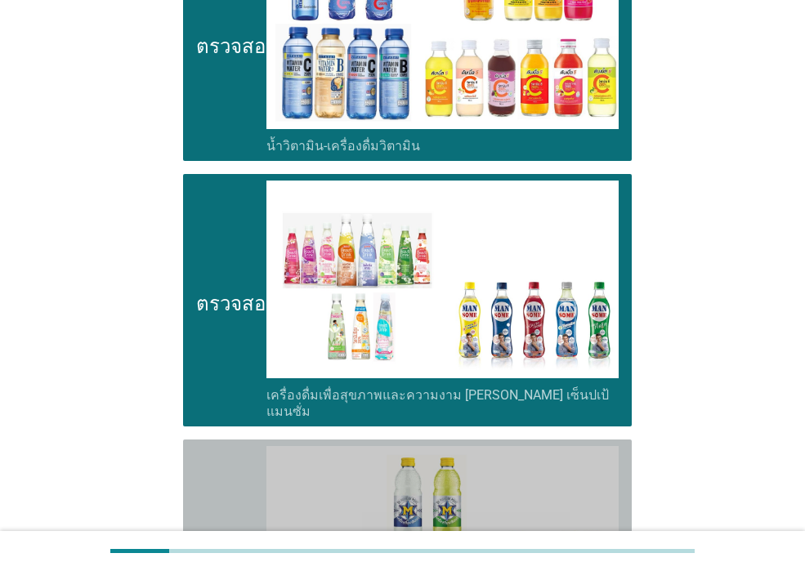
click at [227, 446] on icon "ตรวจสอบ" at bounding box center [237, 557] width 82 height 223
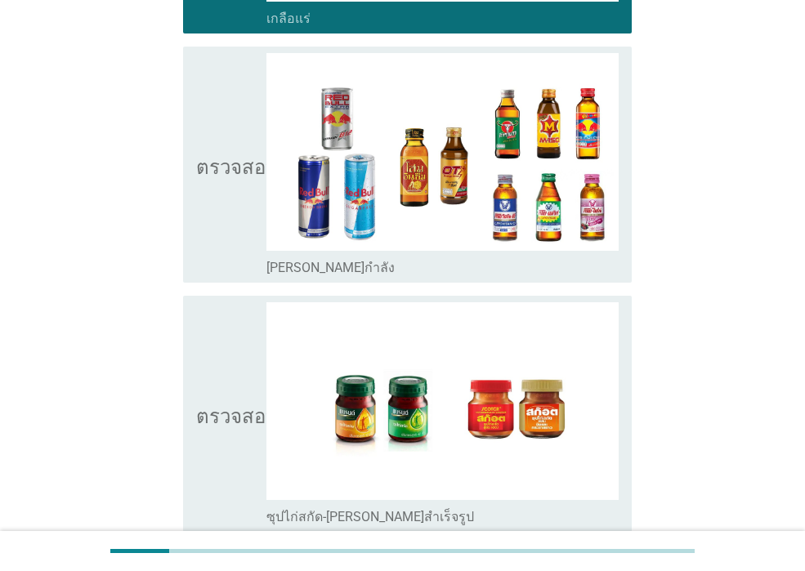
scroll to position [3186, 0]
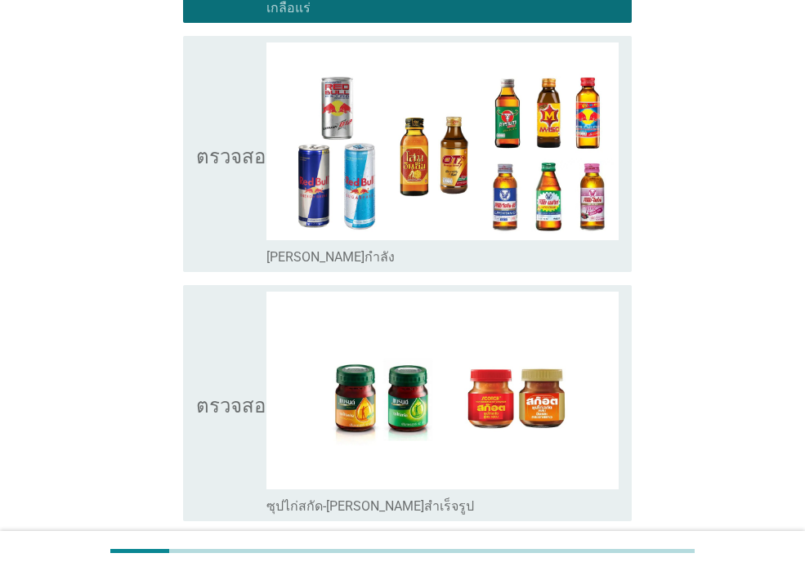
click at [242, 185] on icon "ตรวจสอบ" at bounding box center [237, 153] width 82 height 223
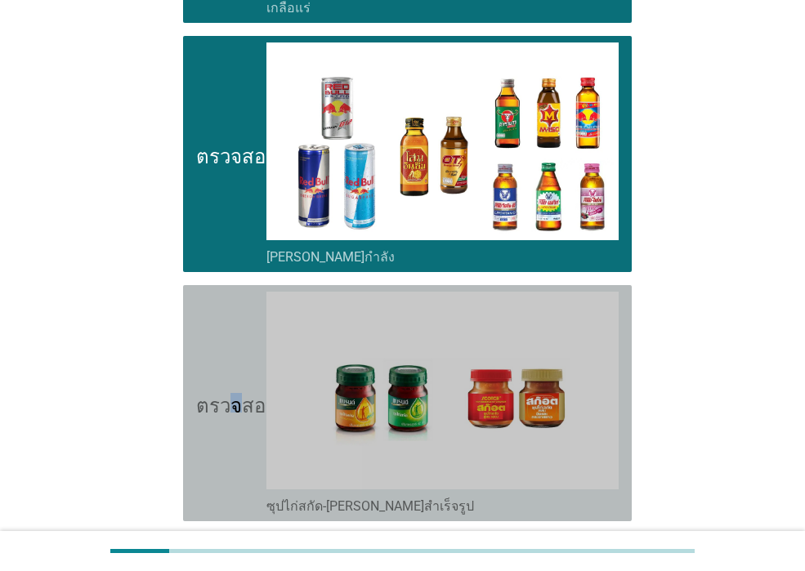
click at [231, 292] on icon "ตรวจสอบ" at bounding box center [237, 403] width 82 height 223
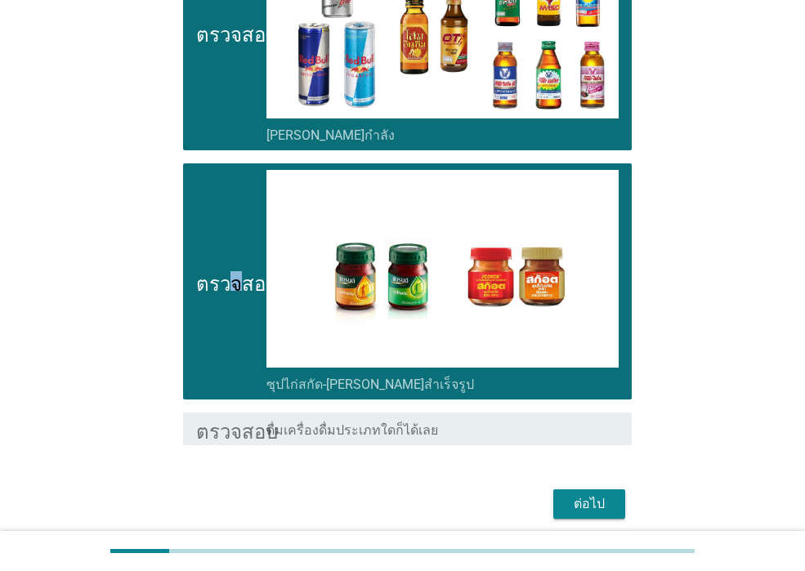
scroll to position [3310, 0]
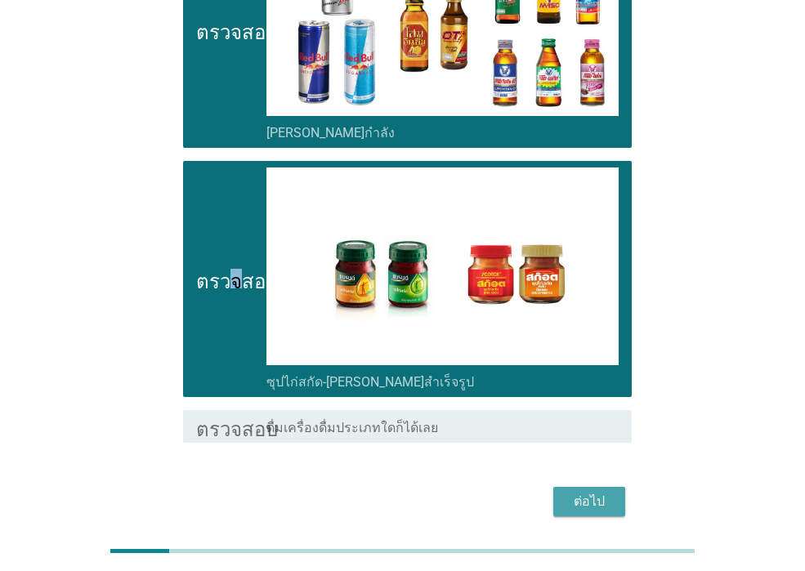
click at [616, 487] on button "ต่อไป" at bounding box center [589, 501] width 72 height 29
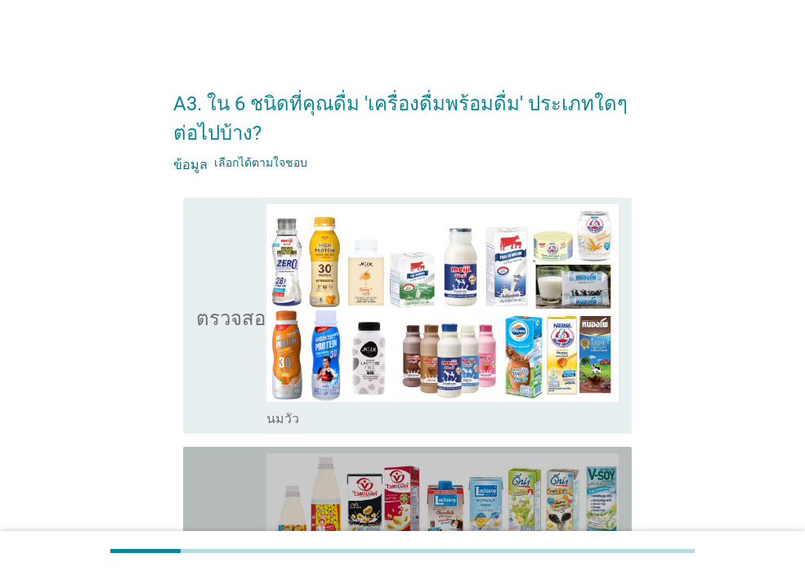
click at [202, 475] on icon "ตรวจสอบ" at bounding box center [237, 564] width 82 height 223
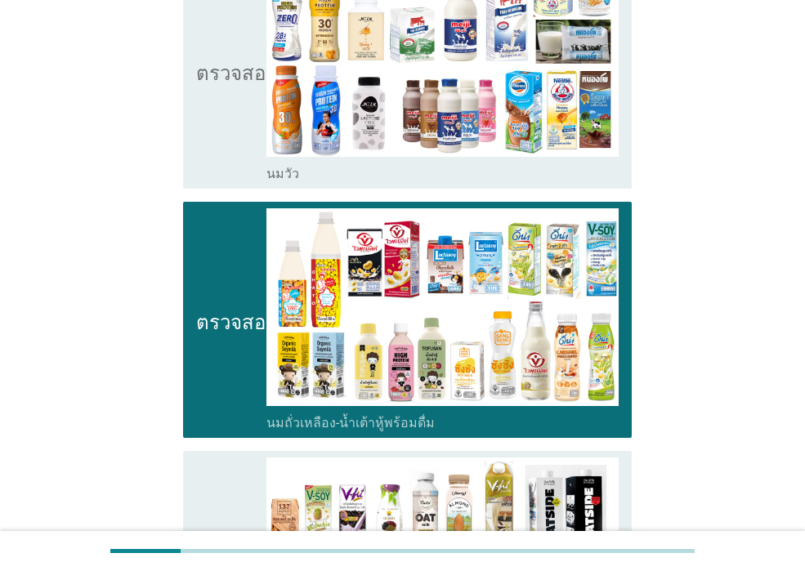
scroll to position [408, 0]
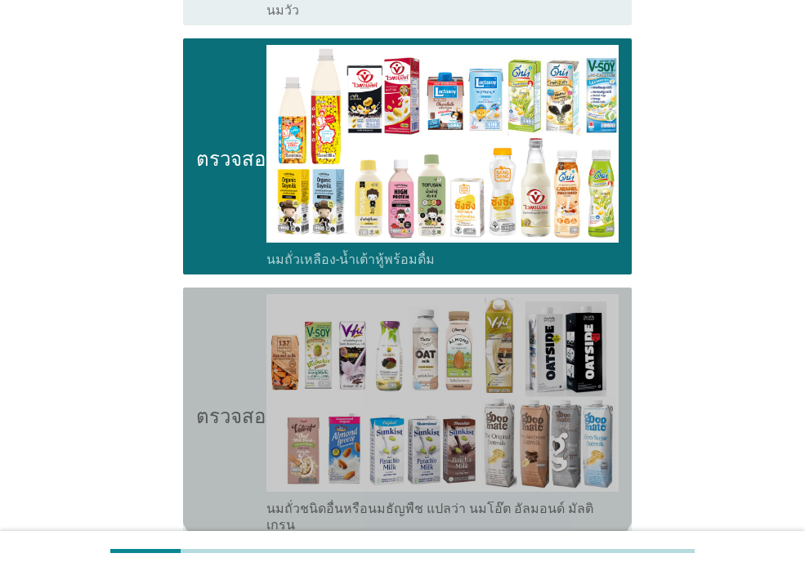
click at [234, 374] on icon "ตรวจสอบ" at bounding box center [237, 413] width 82 height 239
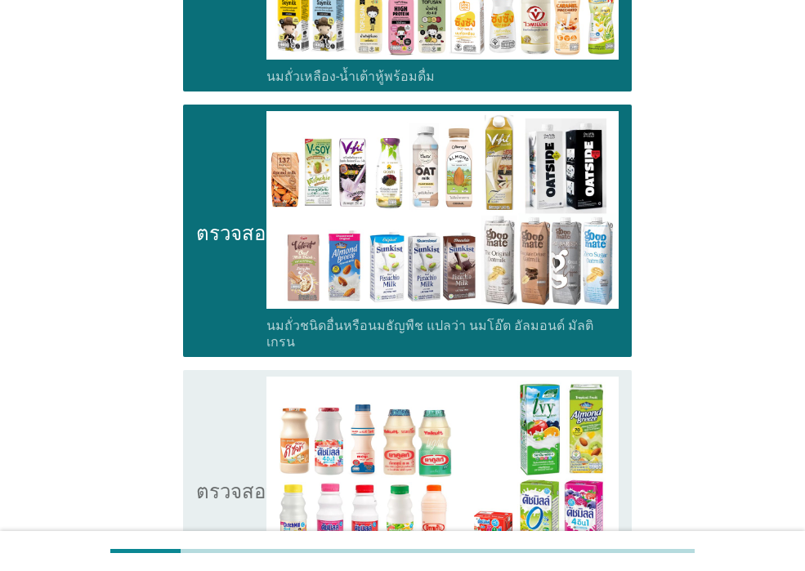
scroll to position [654, 0]
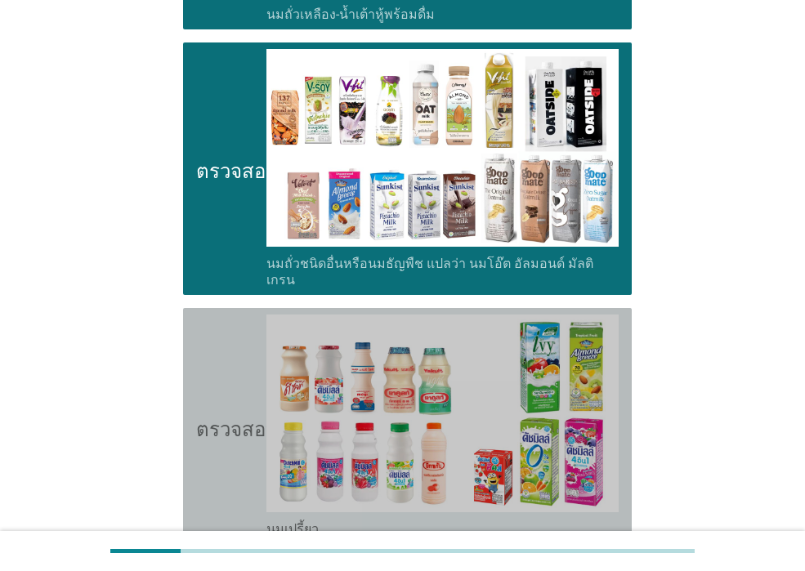
click at [240, 380] on icon "ตรวจสอบ" at bounding box center [237, 426] width 82 height 223
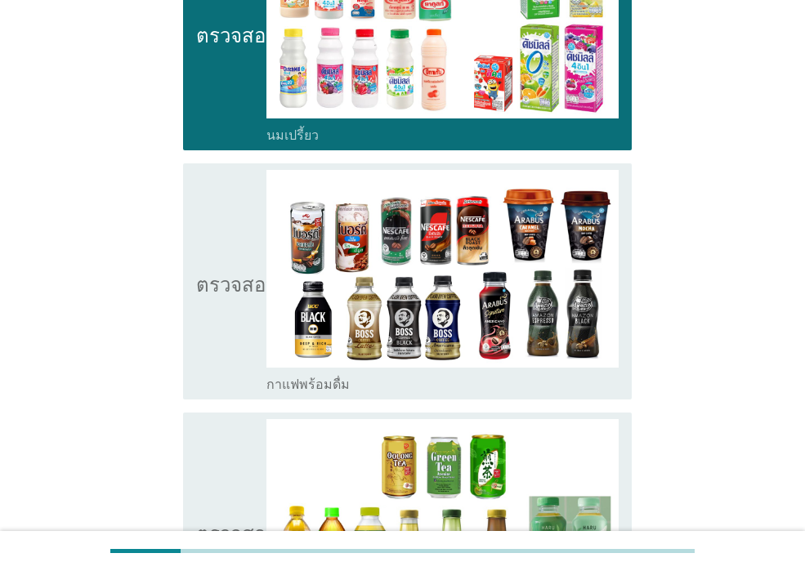
scroll to position [1062, 0]
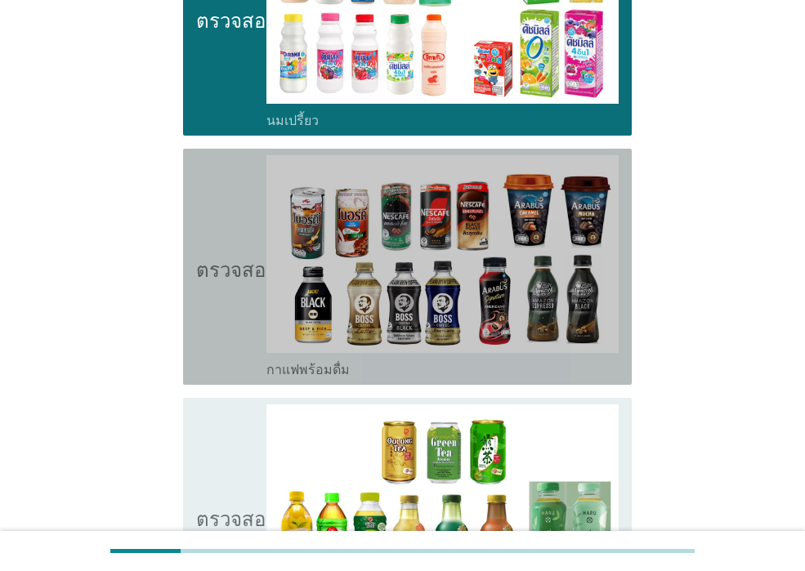
click at [249, 339] on icon "ตรวจสอบ" at bounding box center [237, 266] width 82 height 223
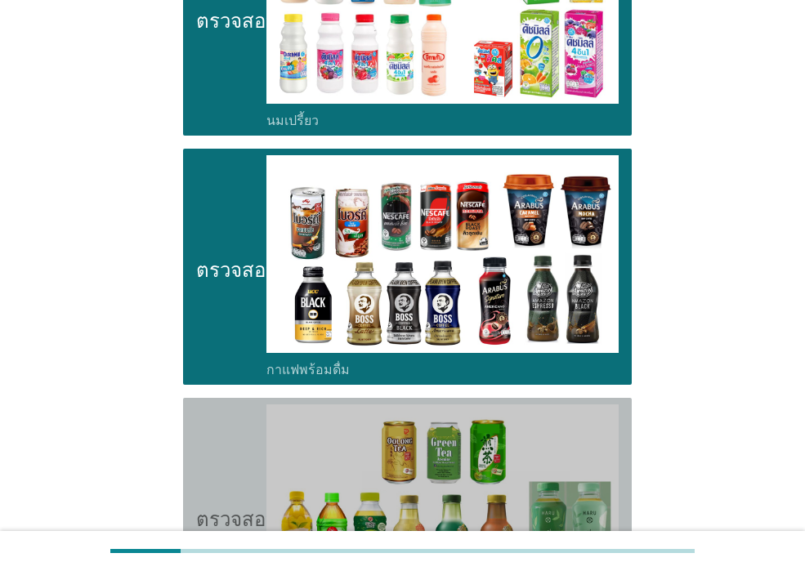
click at [223, 430] on icon "ตรวจสอบ" at bounding box center [237, 515] width 82 height 223
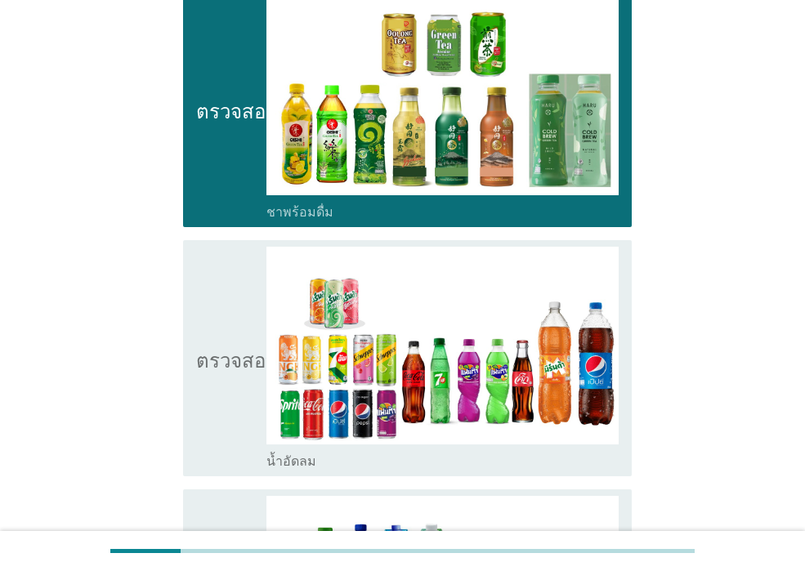
scroll to position [1470, 0]
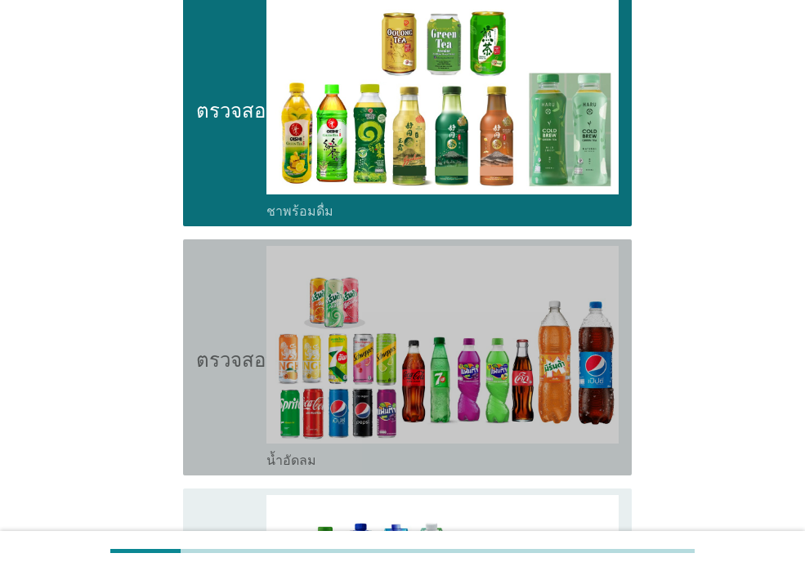
click at [207, 423] on icon "ตรวจสอบ" at bounding box center [237, 357] width 82 height 223
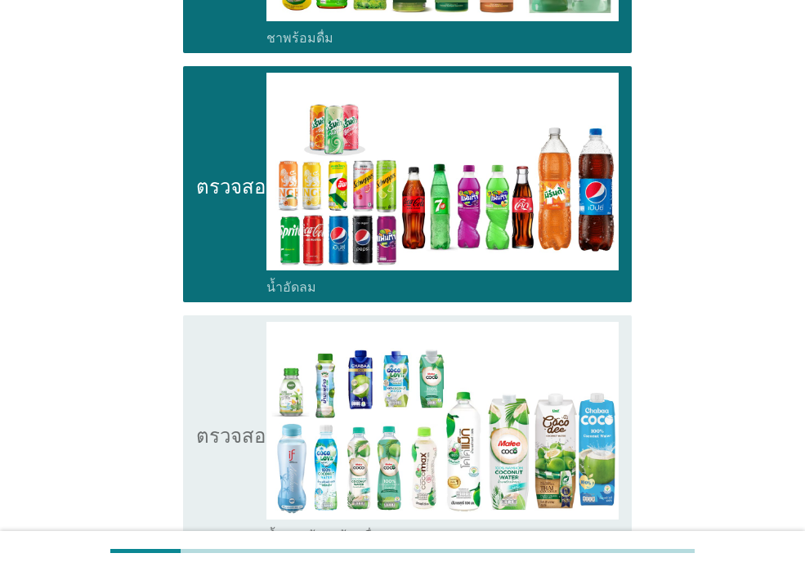
scroll to position [1716, 0]
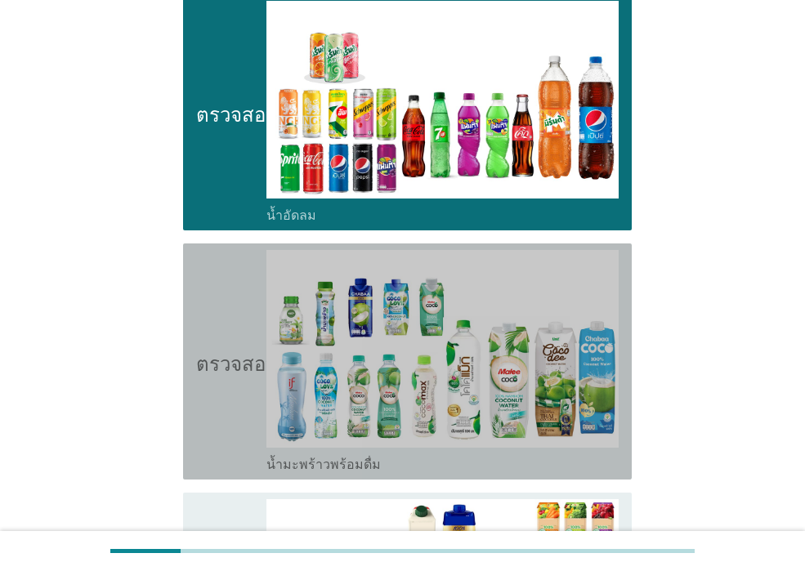
click at [213, 428] on icon "ตรวจสอบ" at bounding box center [237, 361] width 82 height 223
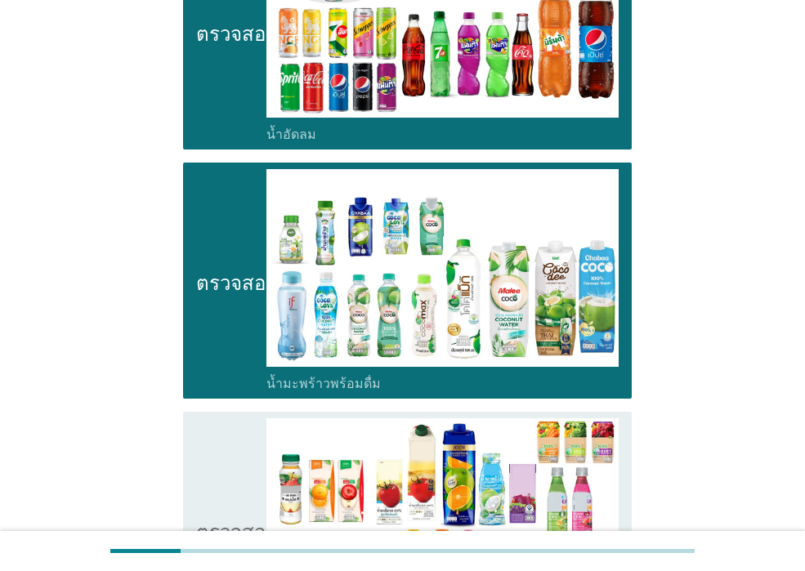
scroll to position [1961, 0]
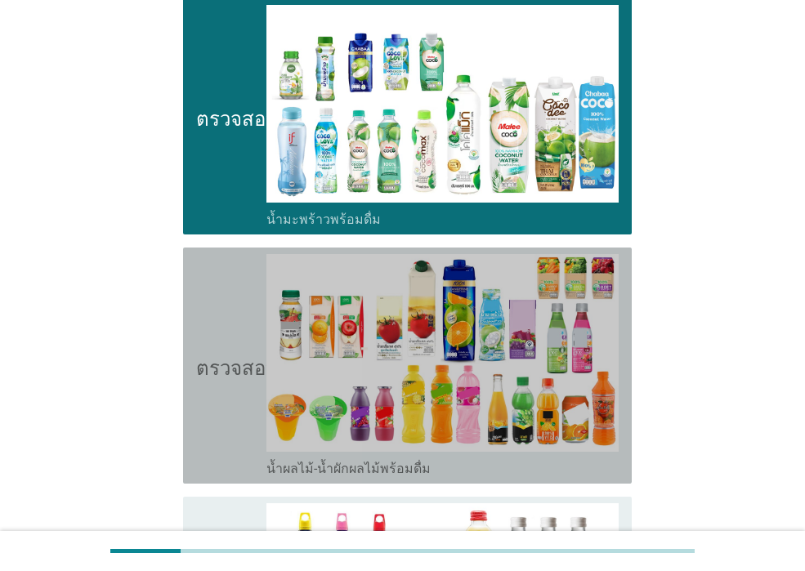
click at [208, 430] on icon "ตรวจสอบ" at bounding box center [237, 365] width 82 height 223
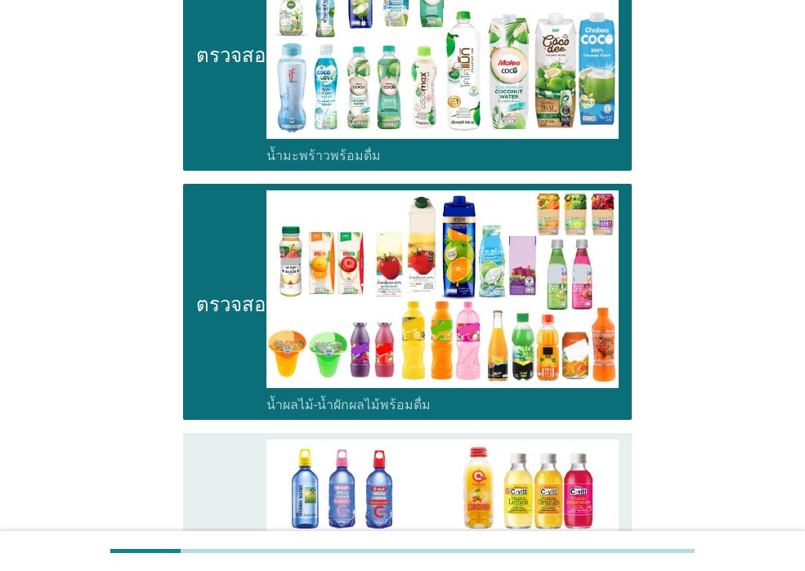
scroll to position [2124, 0]
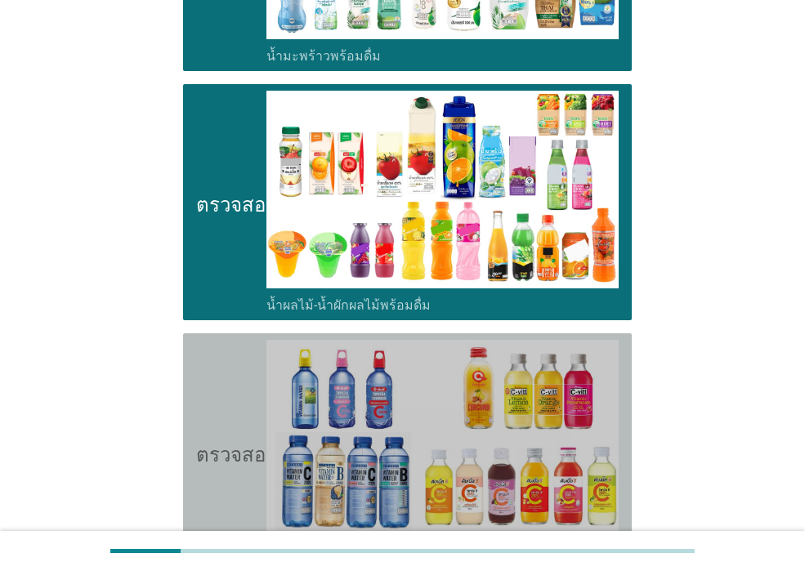
click at [210, 446] on icon "ตรวจสอบ" at bounding box center [237, 451] width 82 height 223
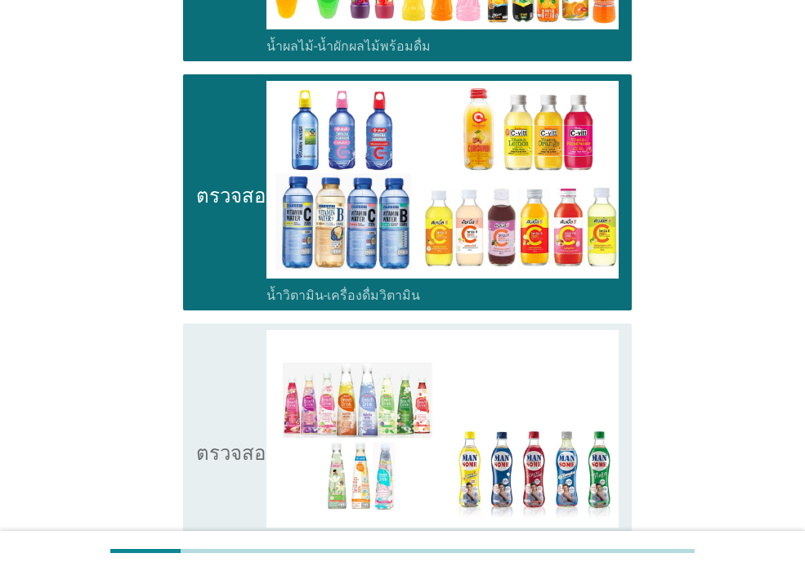
scroll to position [2532, 0]
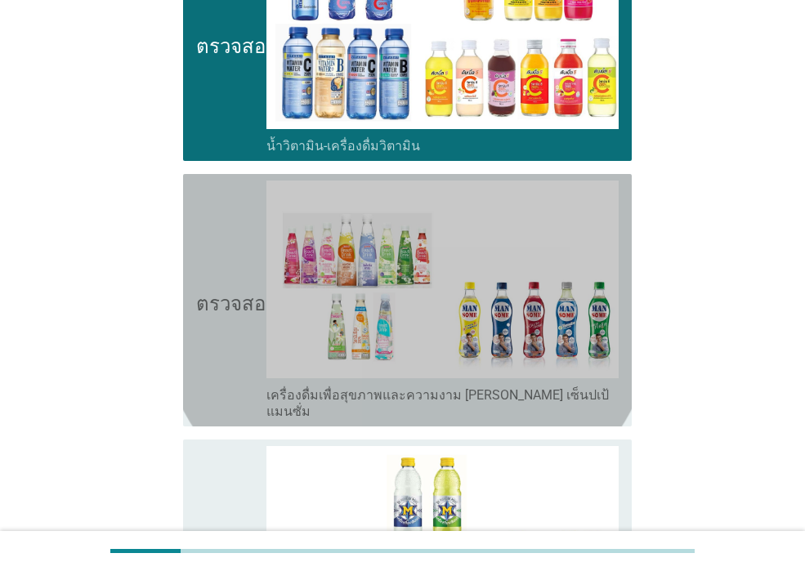
click at [239, 347] on icon "ตรวจสอบ" at bounding box center [237, 300] width 82 height 239
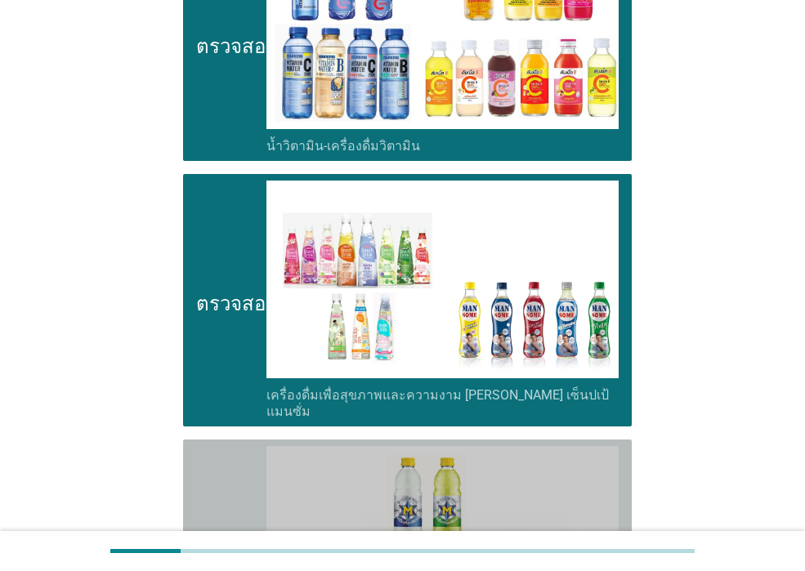
click at [238, 446] on icon "ตรวจสอบ" at bounding box center [237, 557] width 82 height 223
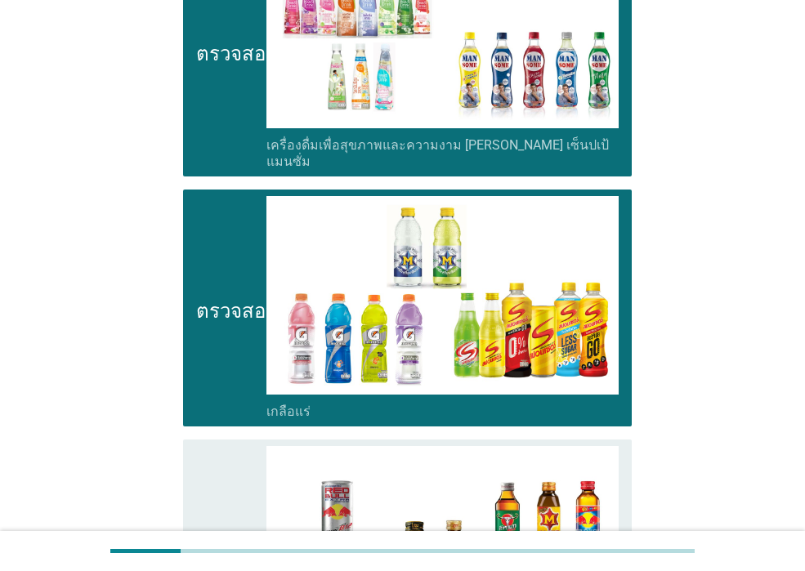
scroll to position [3023, 0]
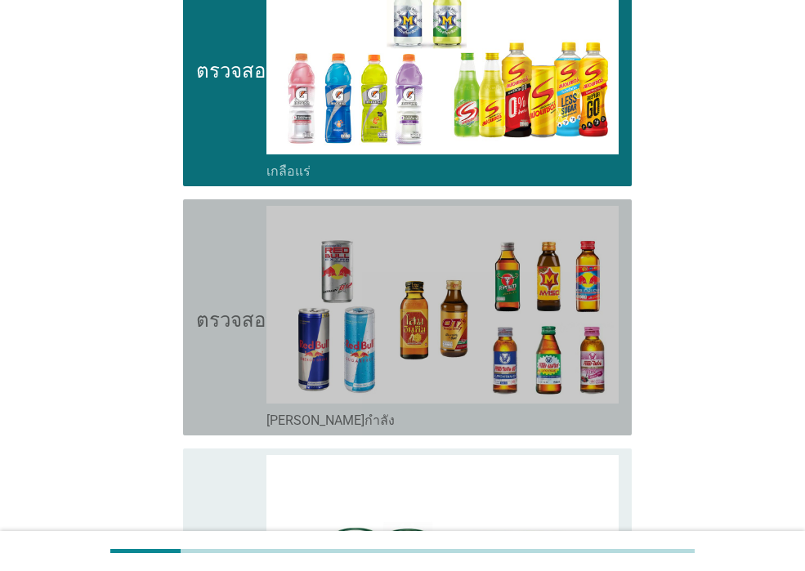
click at [236, 371] on icon "ตรวจสอบ" at bounding box center [237, 317] width 82 height 223
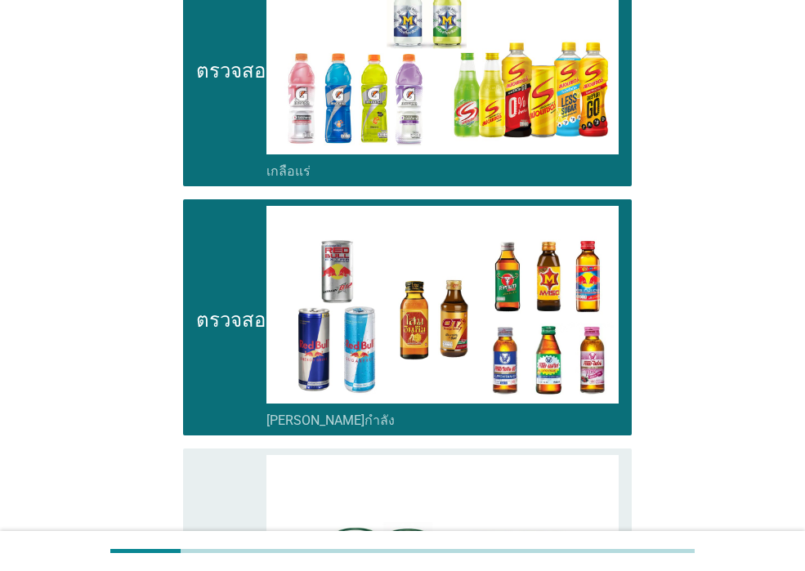
click at [233, 455] on icon "ตรวจสอบ" at bounding box center [237, 566] width 82 height 223
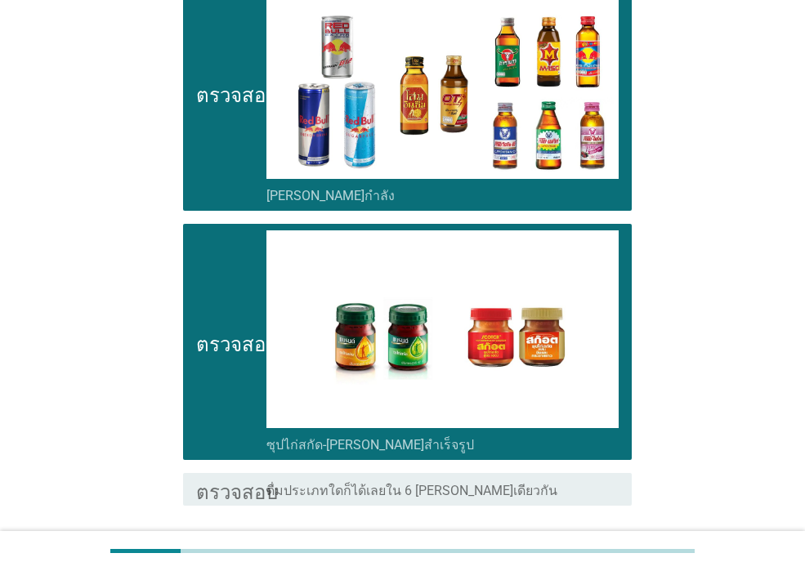
scroll to position [3268, 0]
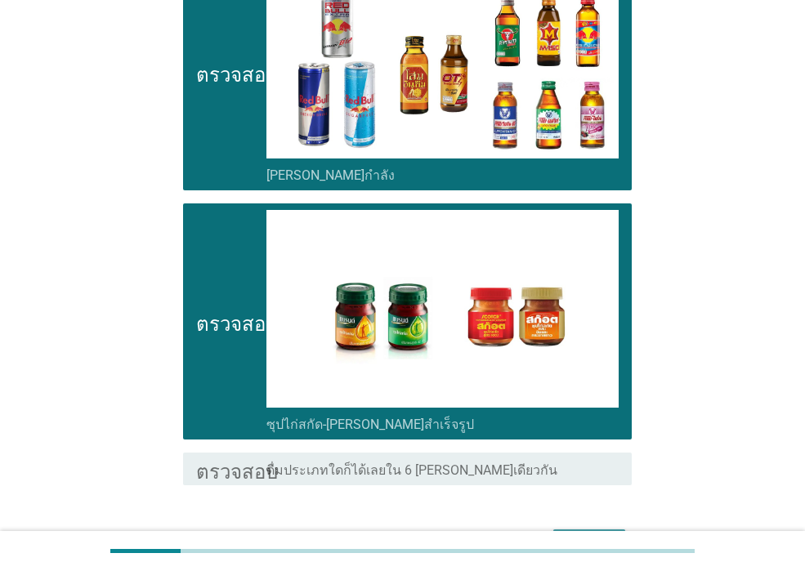
click at [569, 534] on div "ต่อไป" at bounding box center [589, 544] width 46 height 20
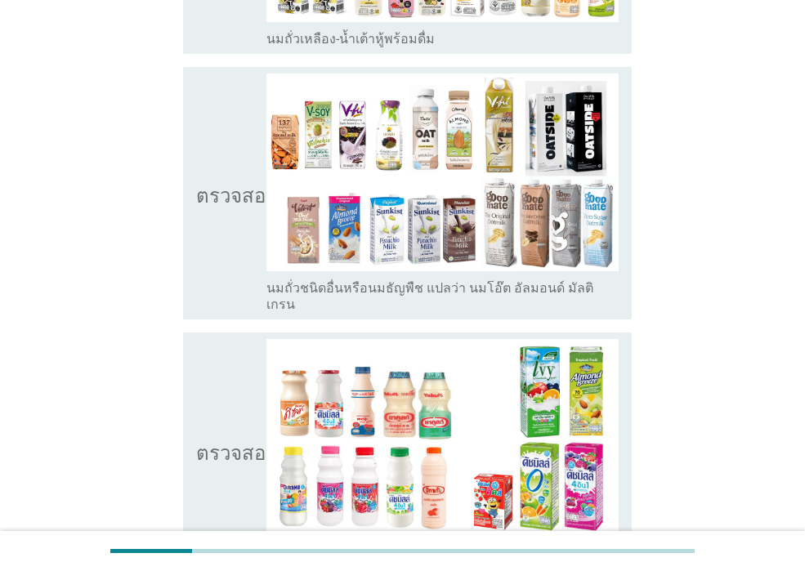
scroll to position [408, 0]
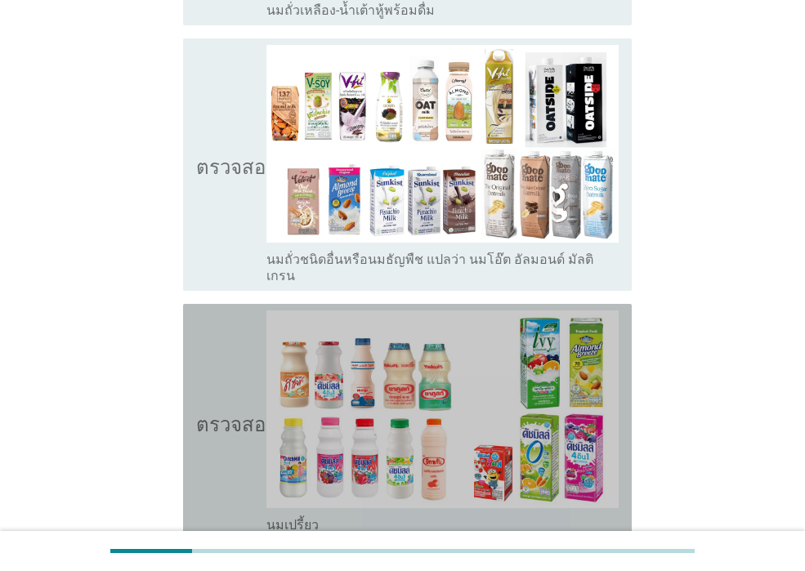
drag, startPoint x: 236, startPoint y: 457, endPoint x: 244, endPoint y: 450, distance: 10.5
click at [239, 453] on icon "ตรวจสอบ" at bounding box center [237, 421] width 82 height 223
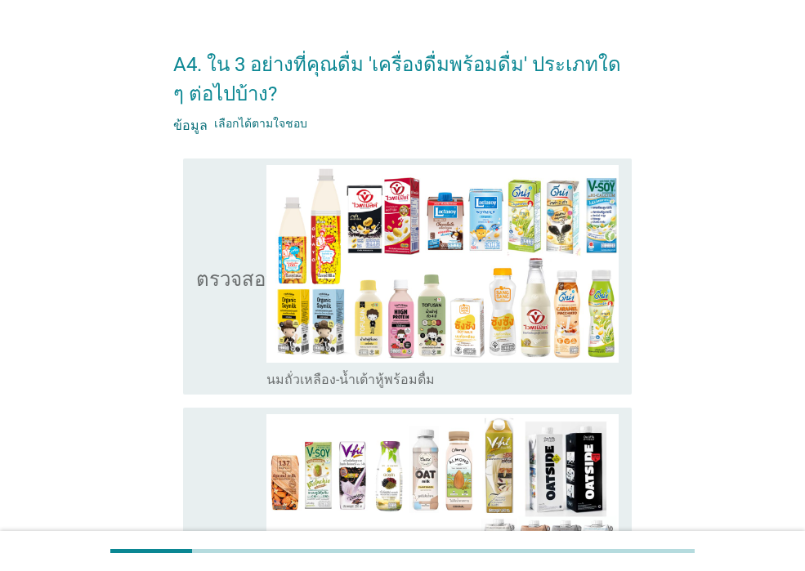
scroll to position [0, 0]
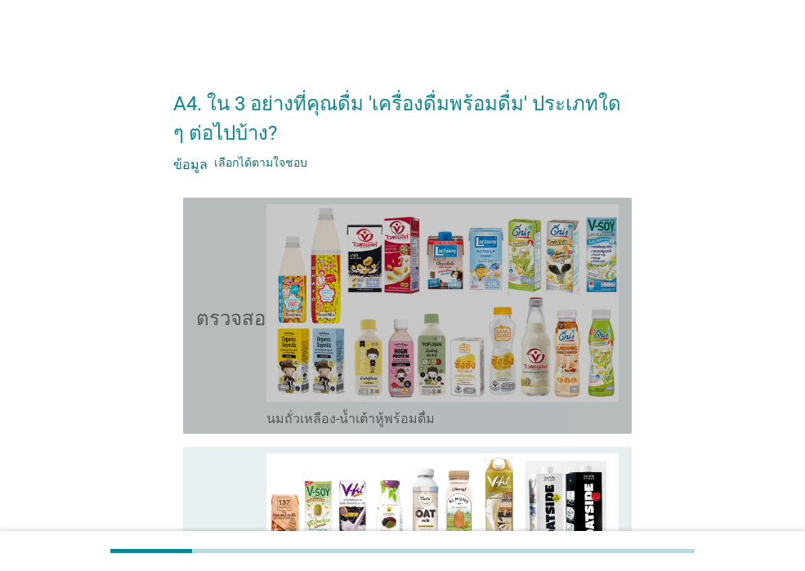
click at [246, 417] on icon "ตรวจสอบ" at bounding box center [237, 315] width 82 height 223
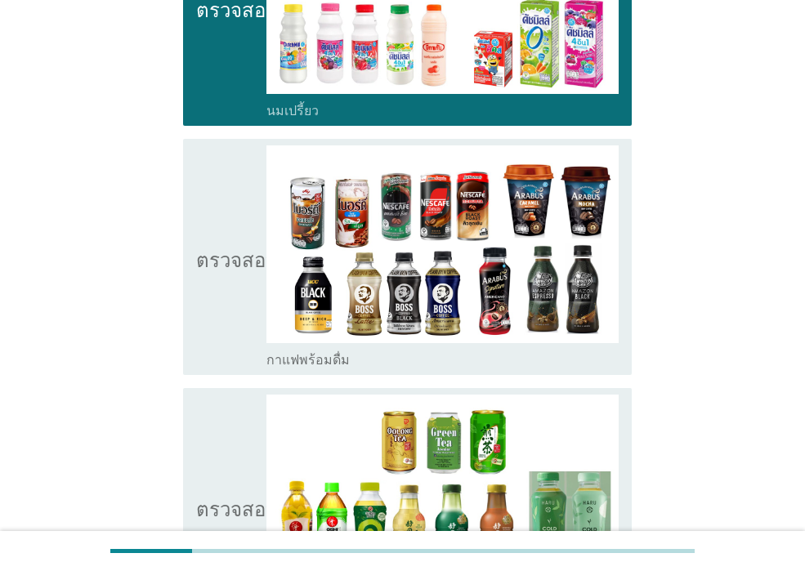
scroll to position [899, 0]
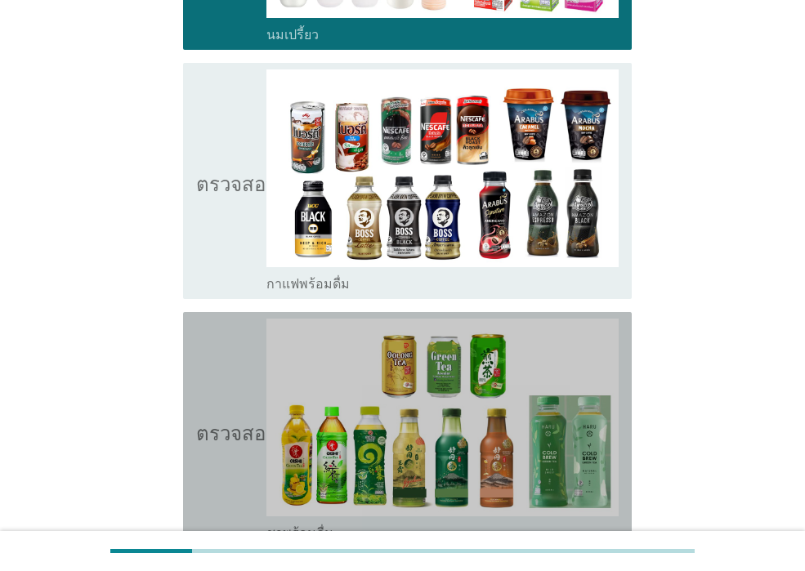
click at [250, 442] on icon "ตรวจสอบ" at bounding box center [237, 430] width 82 height 223
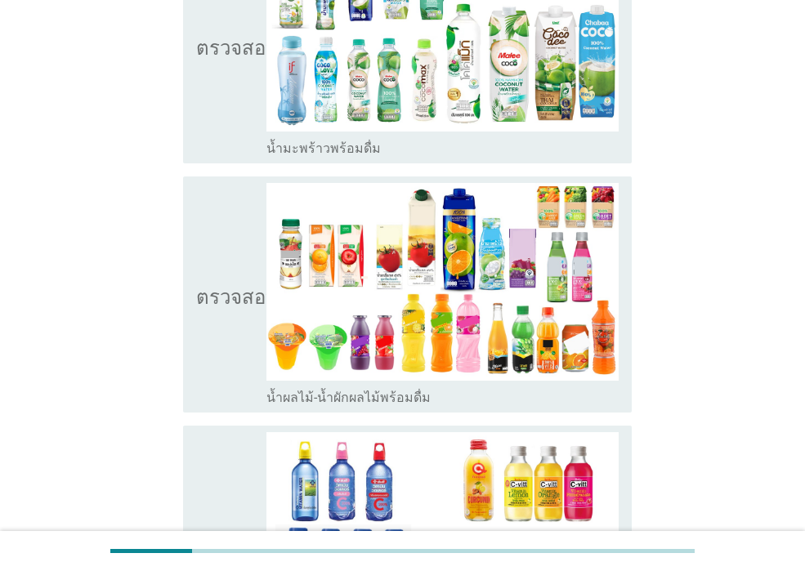
scroll to position [1634, 0]
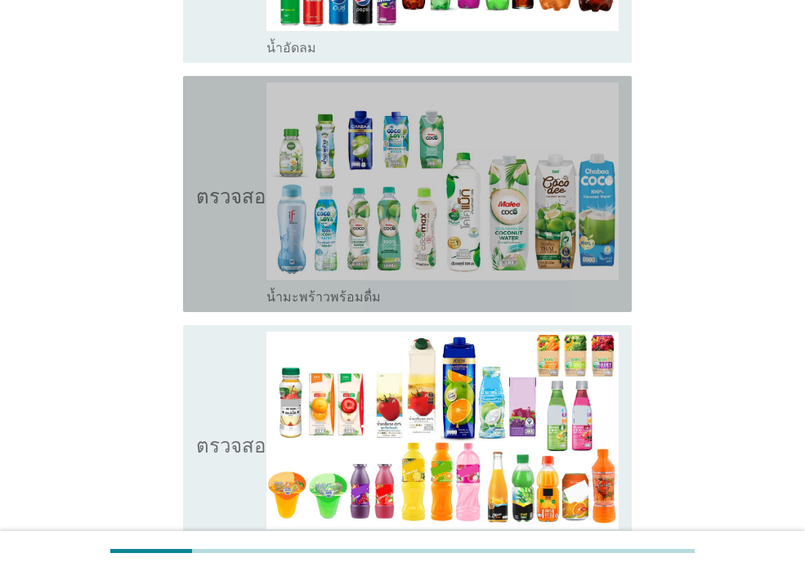
click at [233, 197] on icon "ตรวจสอบ" at bounding box center [237, 194] width 82 height 223
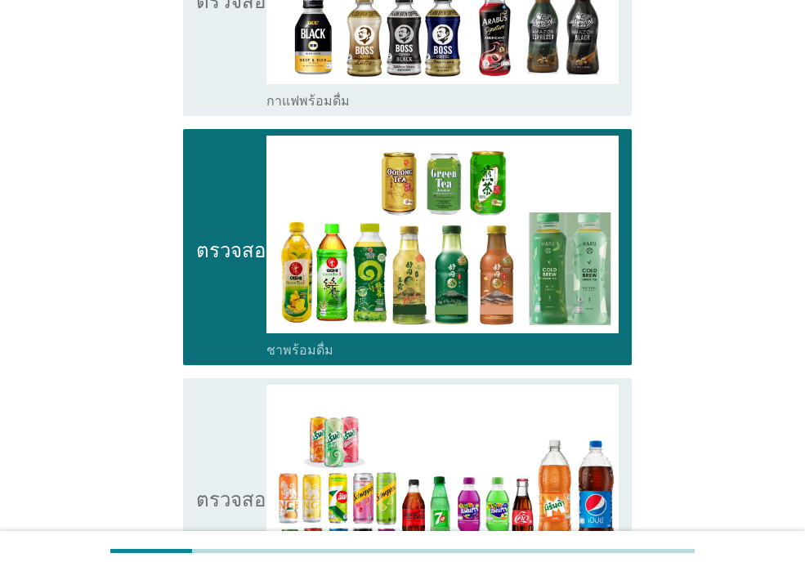
scroll to position [1062, 0]
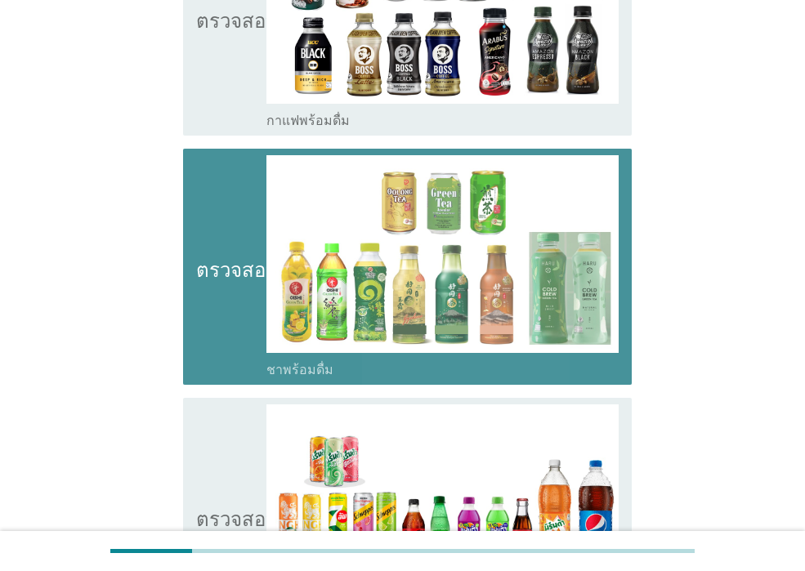
click at [253, 170] on icon "ตรวจสอบ" at bounding box center [237, 266] width 82 height 223
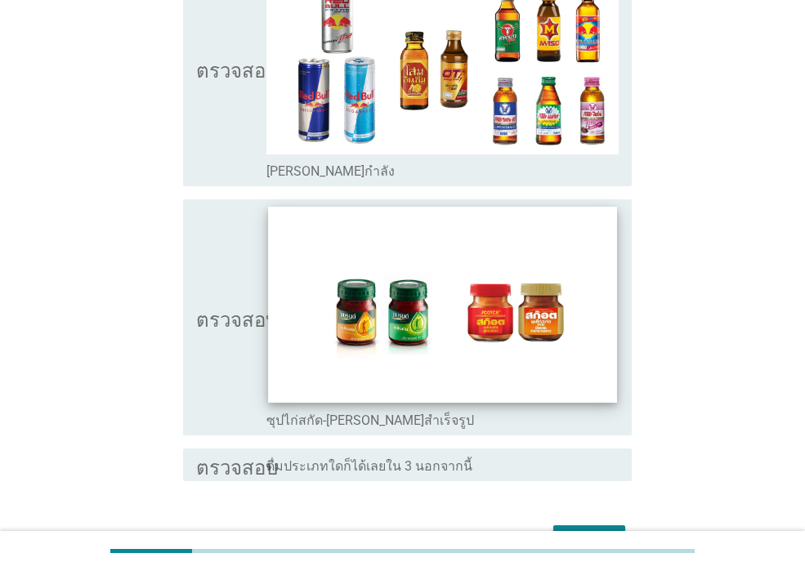
scroll to position [3090, 0]
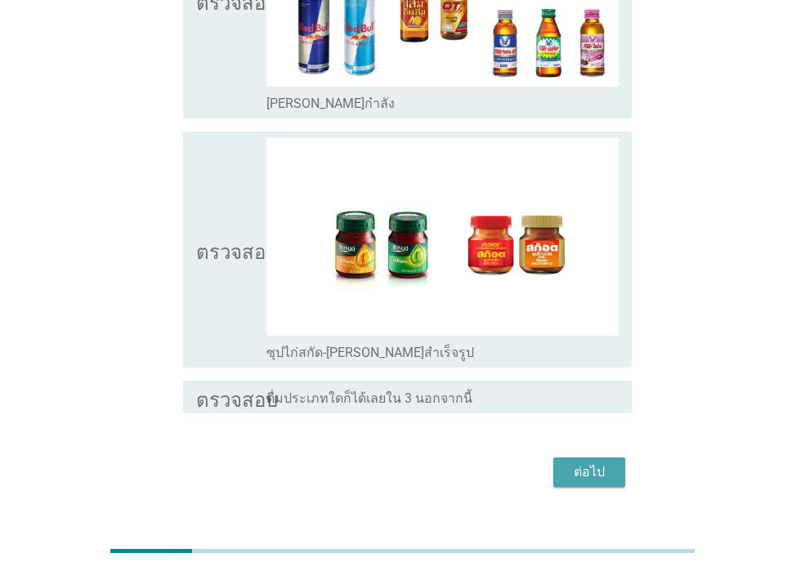
click at [601, 464] on font "ต่อไป" at bounding box center [588, 472] width 31 height 16
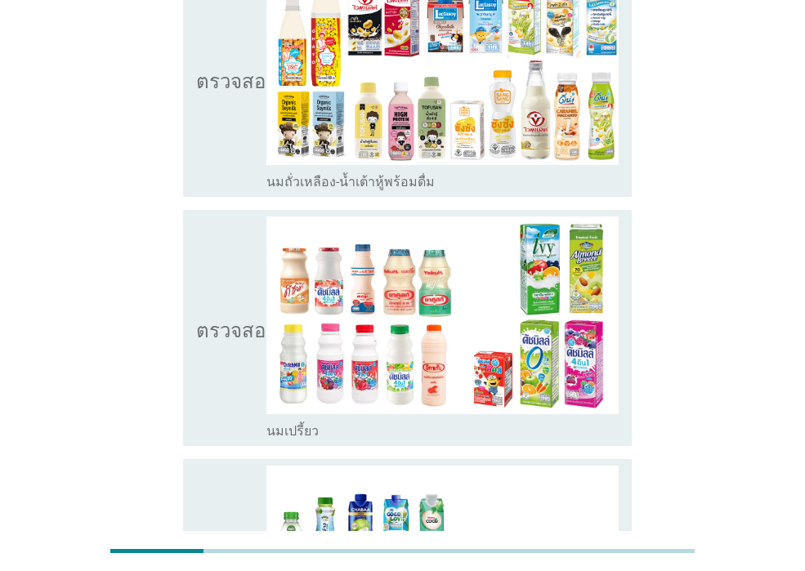
scroll to position [190, 0]
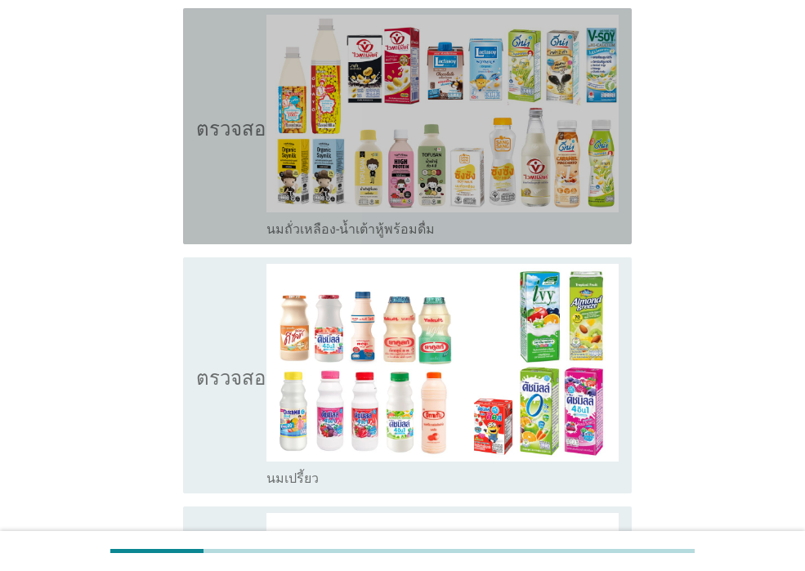
drag, startPoint x: 205, startPoint y: 162, endPoint x: 230, endPoint y: 172, distance: 26.4
click at [216, 166] on icon "ตรวจสอบ" at bounding box center [237, 126] width 82 height 223
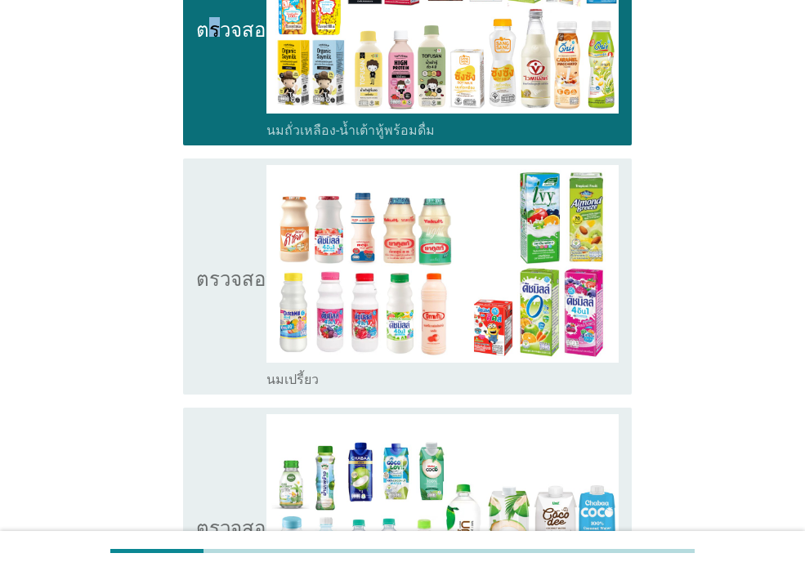
scroll to position [598, 0]
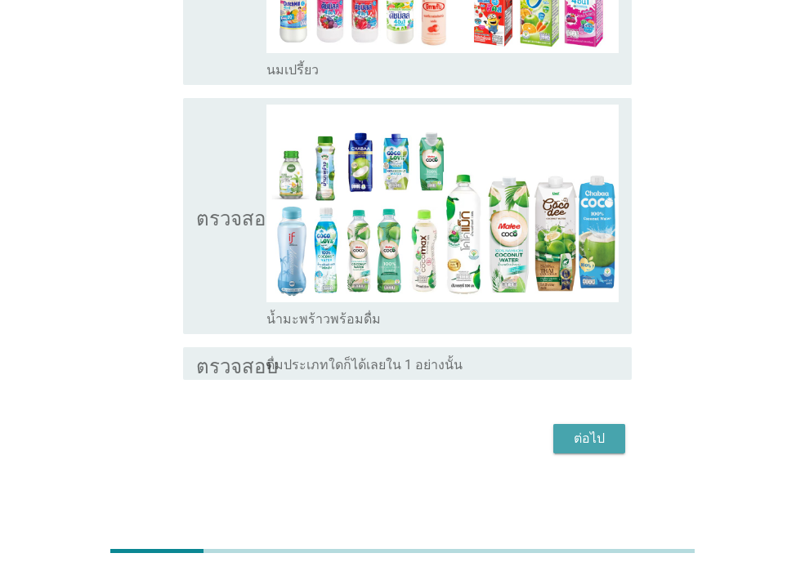
click at [595, 446] on font "ต่อไป" at bounding box center [588, 439] width 31 height 16
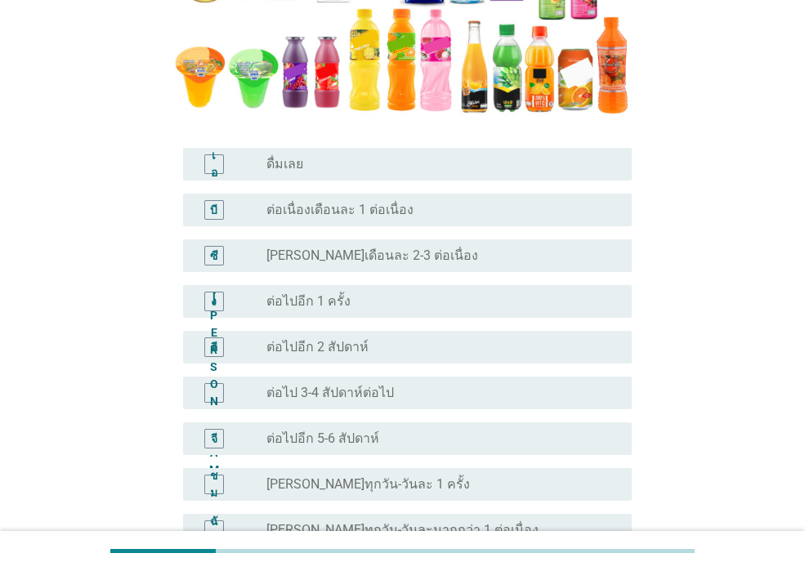
scroll to position [327, 0]
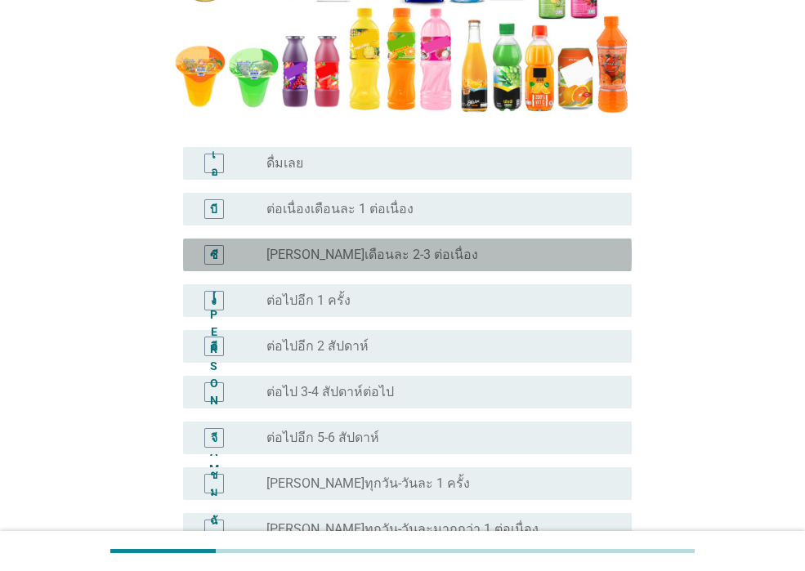
click at [442, 255] on div "ปุ่มวิทยุ[PERSON_NAME]เลือก [PERSON_NAME]เดือนละ 2-3 ต่อเนื่อง" at bounding box center [435, 255] width 339 height 16
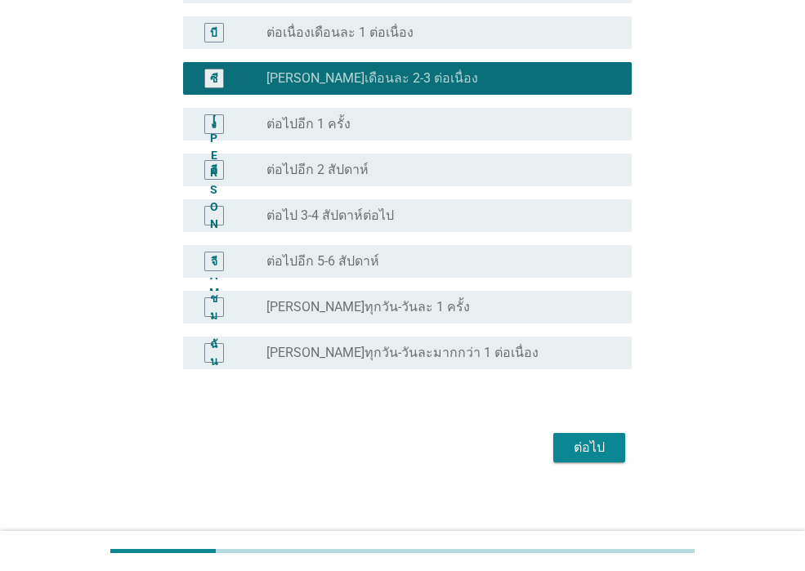
scroll to position [511, 0]
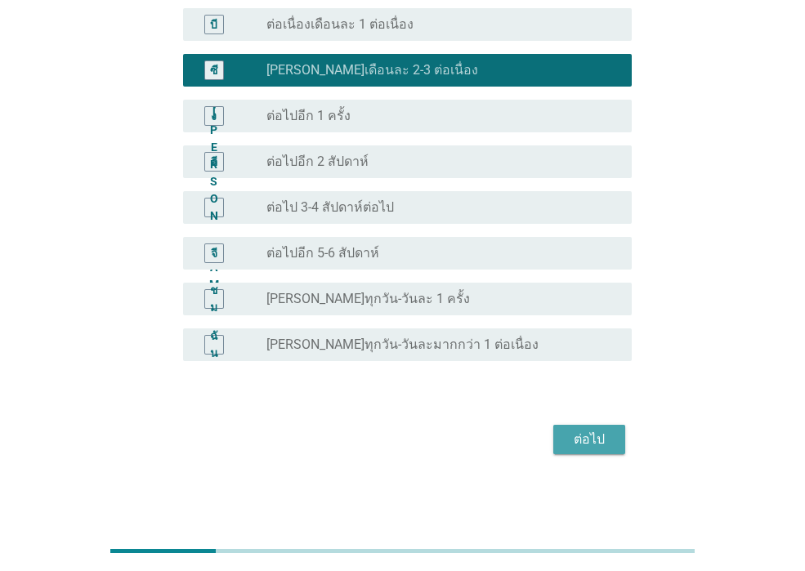
click at [587, 432] on font "ต่อไป" at bounding box center [588, 439] width 31 height 16
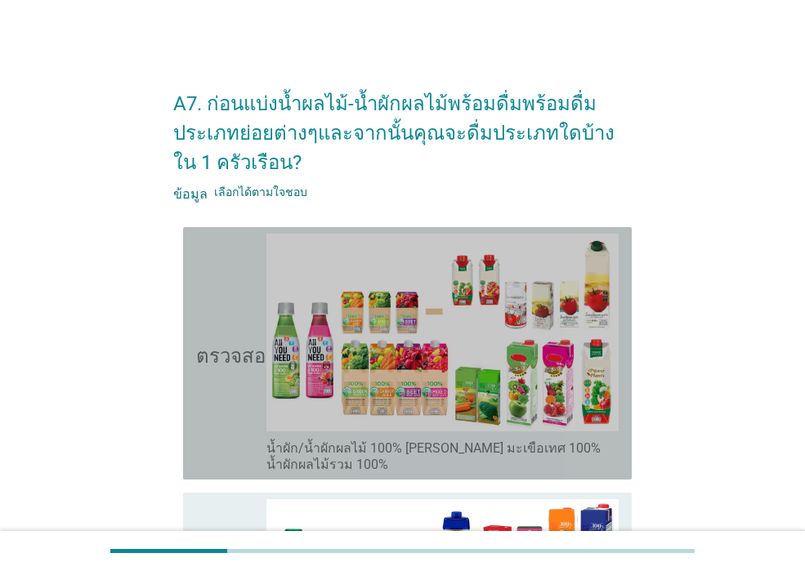
click at [185, 386] on div "ตรวจสอบ โครงร่างกล่องกาเครื่องหมายว่าง น้ำผัก/น้ำผักผลไม้ 100% [PERSON_NAME] มะ…" at bounding box center [407, 353] width 448 height 252
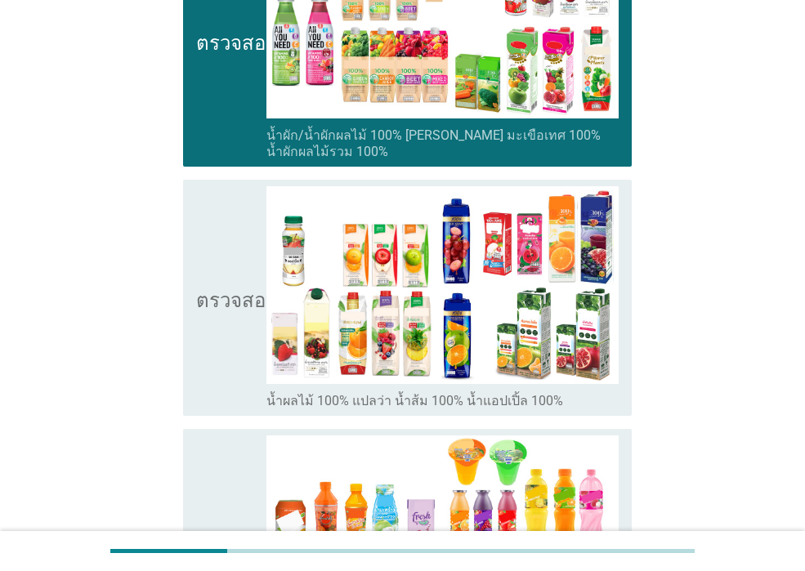
scroll to position [327, 0]
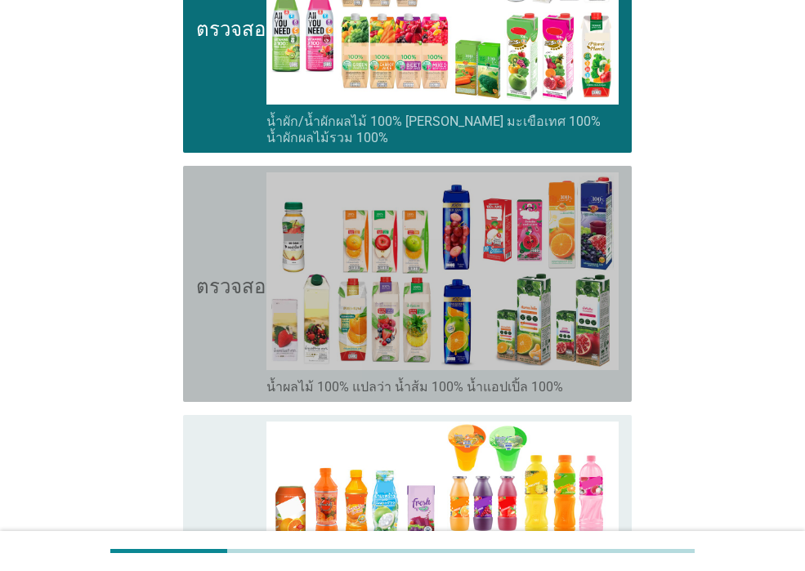
click at [252, 382] on icon "ตรวจสอบ" at bounding box center [237, 283] width 82 height 223
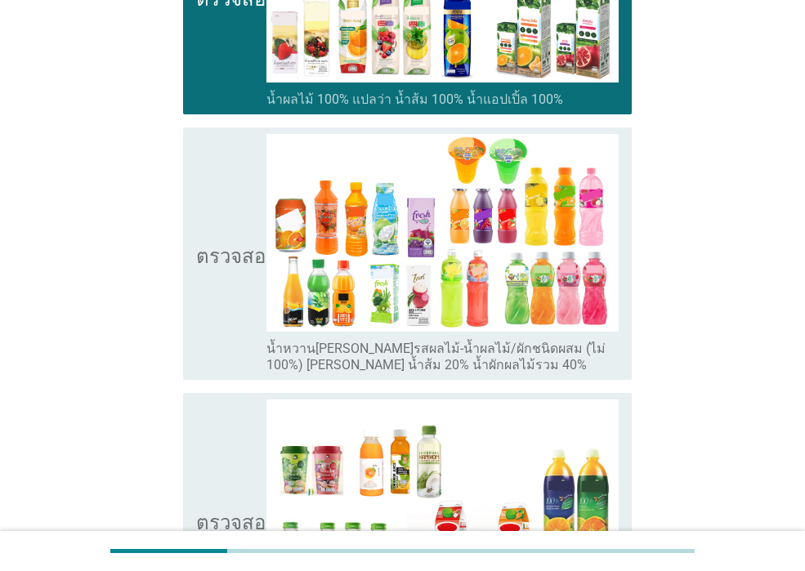
scroll to position [654, 0]
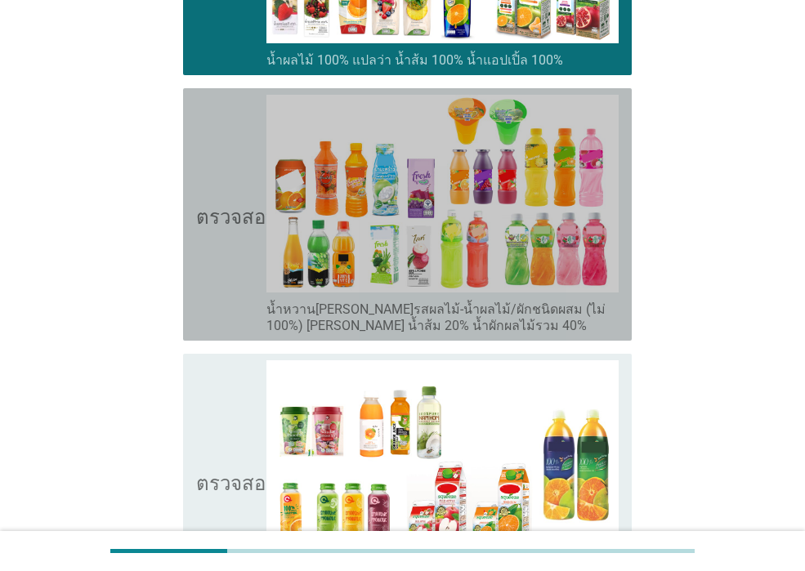
click at [239, 313] on icon "ตรวจสอบ" at bounding box center [237, 214] width 82 height 239
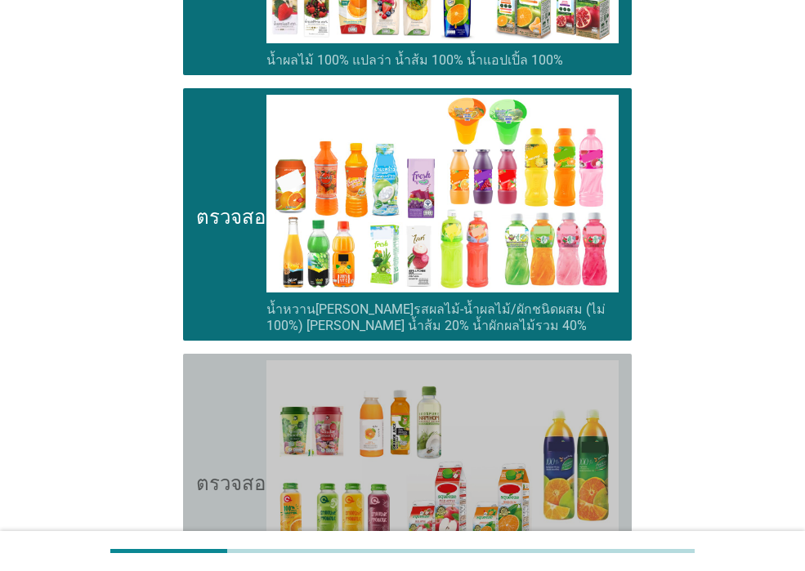
click at [234, 376] on icon "ตรวจสอบ" at bounding box center [237, 479] width 82 height 239
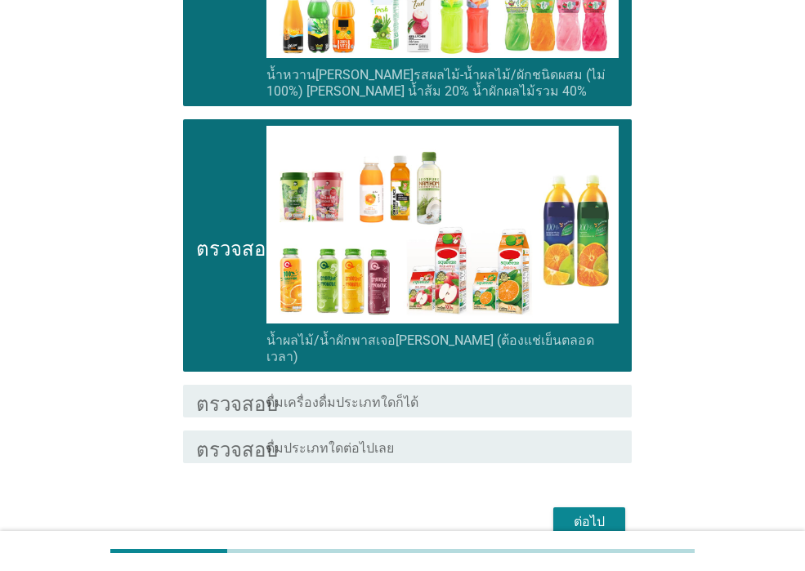
scroll to position [955, 0]
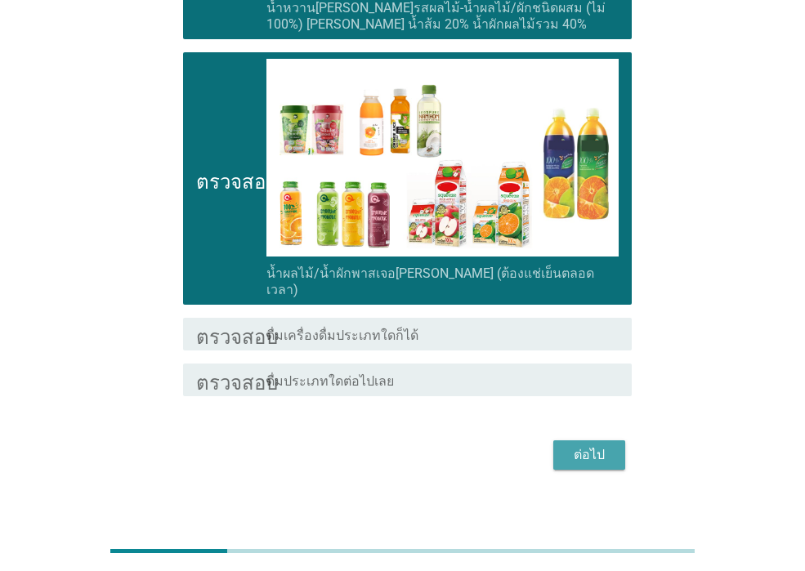
click at [575, 447] on font "ต่อไป" at bounding box center [588, 455] width 31 height 16
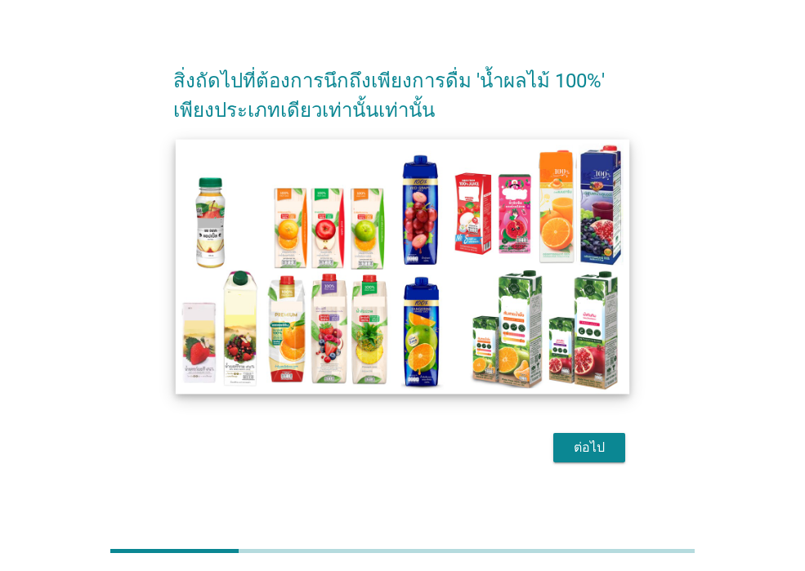
scroll to position [40, 0]
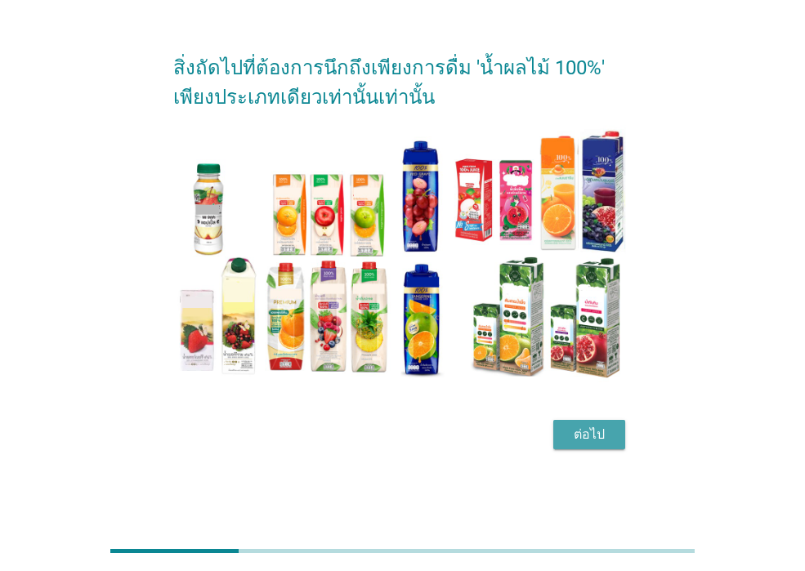
click at [610, 435] on div "ต่อไป" at bounding box center [589, 435] width 46 height 20
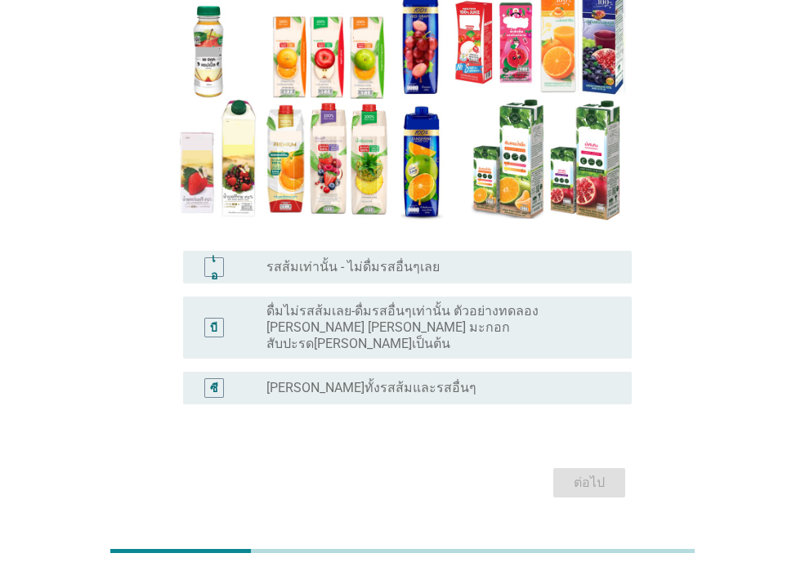
scroll to position [221, 0]
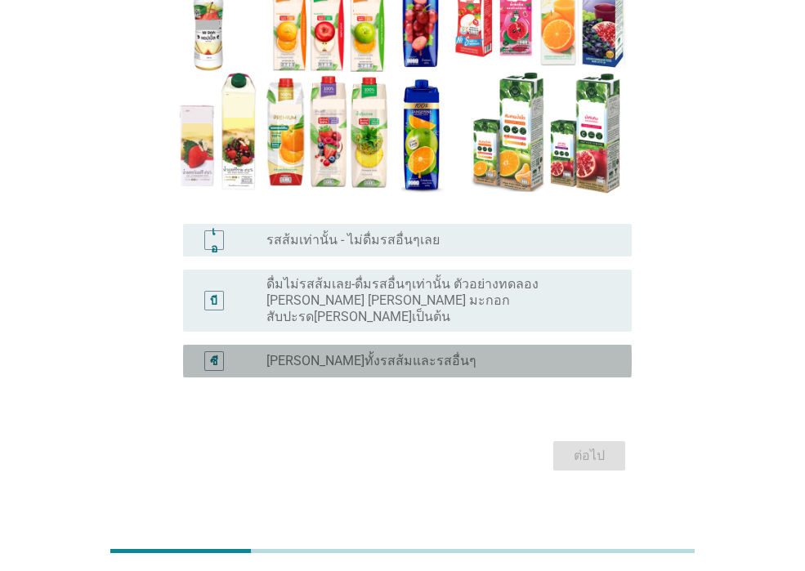
click at [388, 353] on font "[PERSON_NAME]ทั้งรสส้มและรสอื่นๆ" at bounding box center [371, 361] width 210 height 16
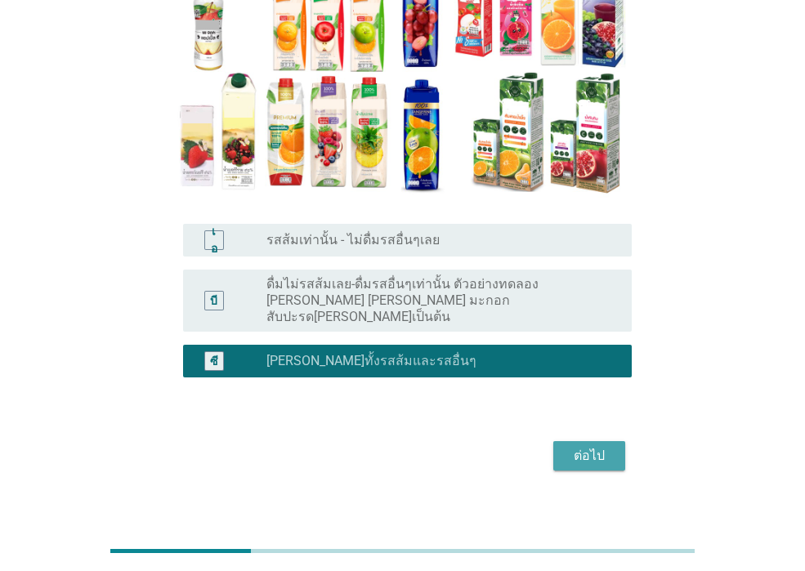
click at [609, 446] on div "ต่อไป" at bounding box center [589, 456] width 46 height 20
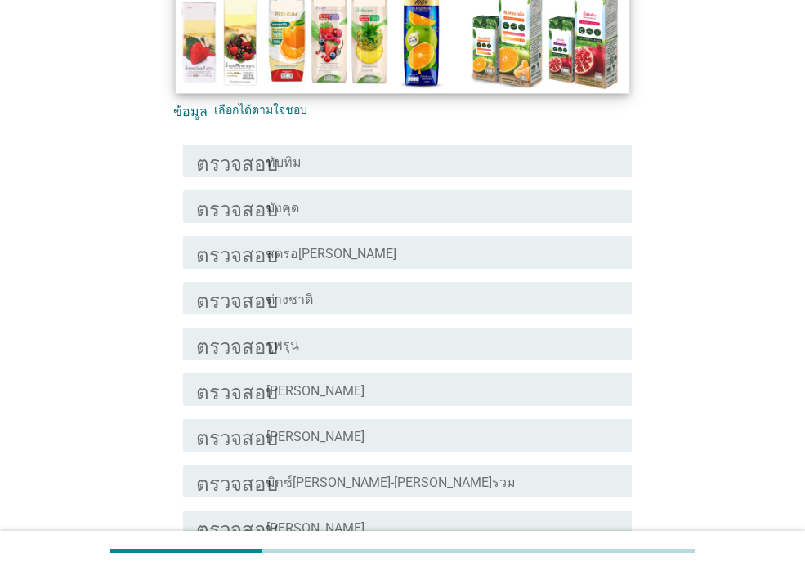
scroll to position [327, 0]
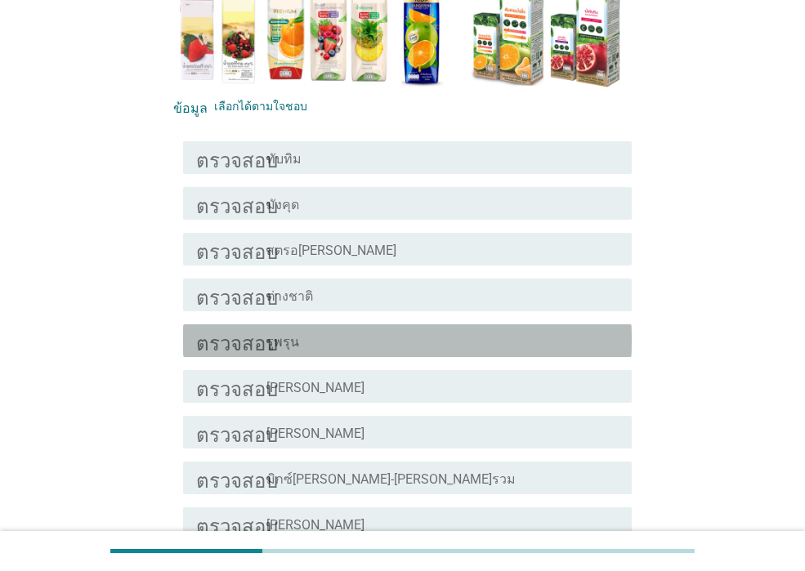
click at [400, 332] on div "โครงร่างกล่องกาเครื่องหมายว่าง รูพรุน" at bounding box center [442, 341] width 352 height 20
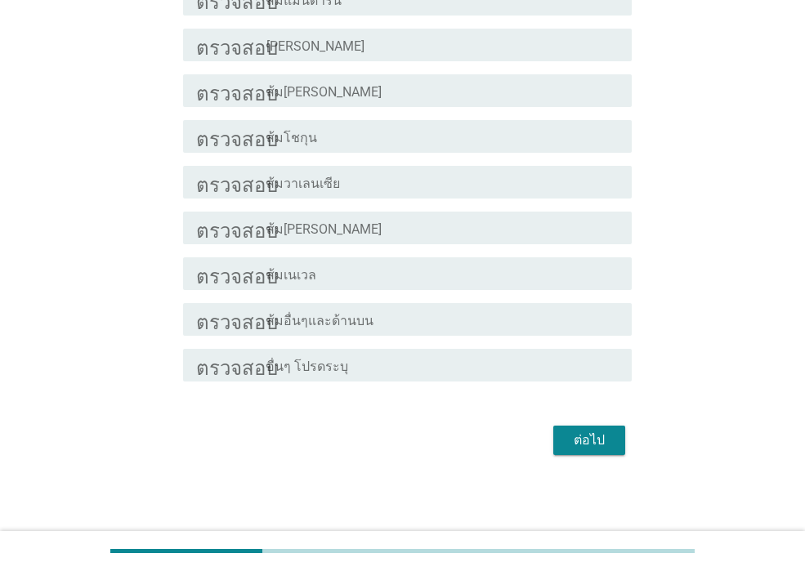
scroll to position [1127, 0]
click at [596, 438] on font "ต่อไป" at bounding box center [588, 439] width 31 height 16
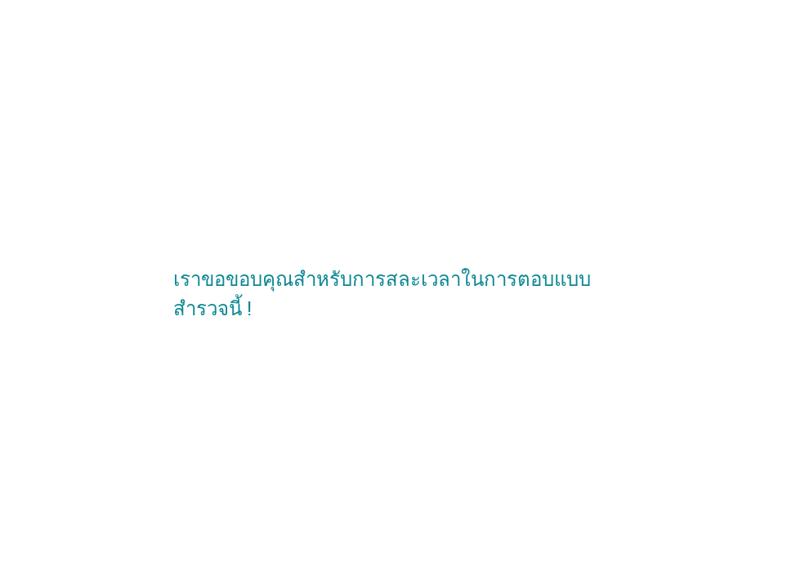
scroll to position [0, 0]
